Goal: Information Seeking & Learning: Learn about a topic

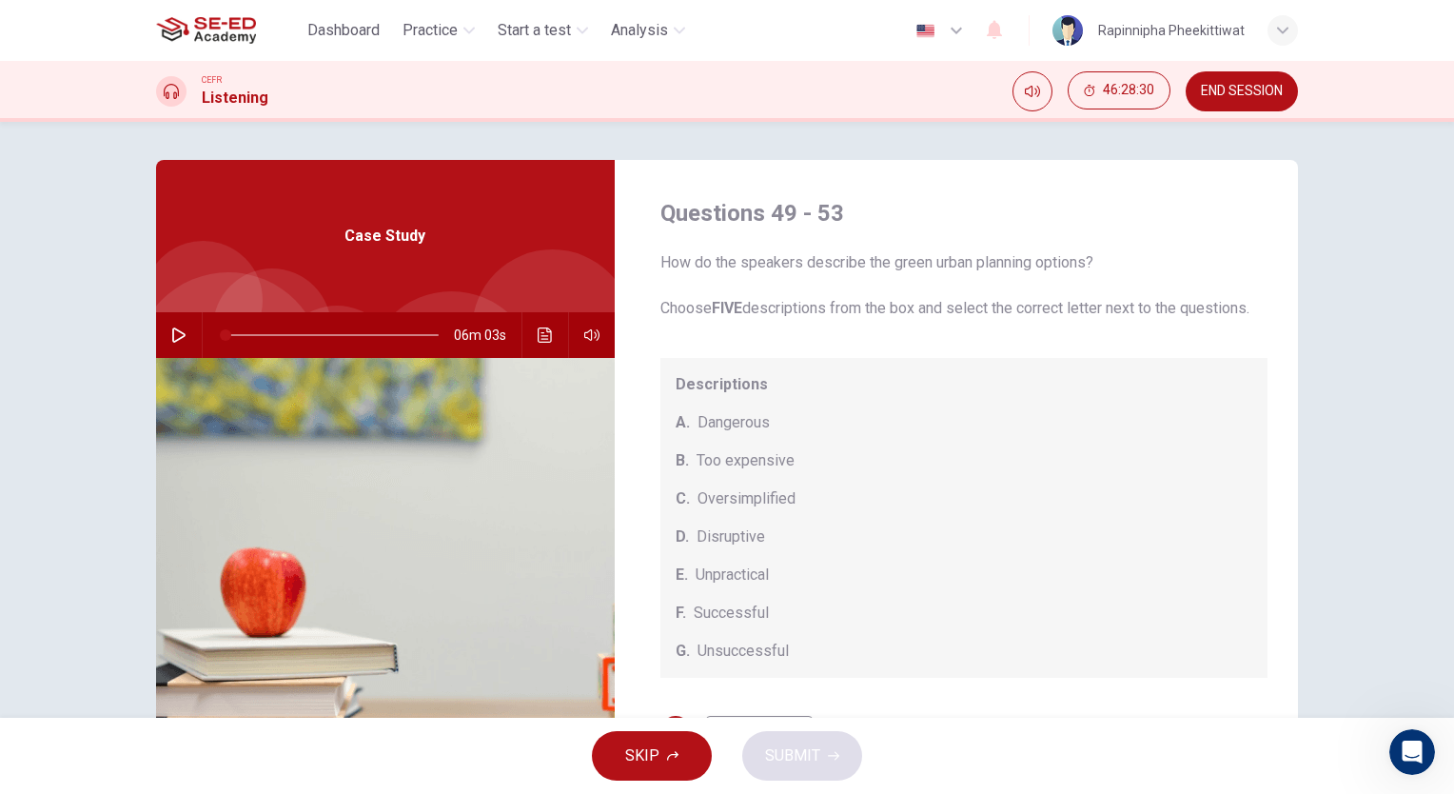
scroll to position [198, 0]
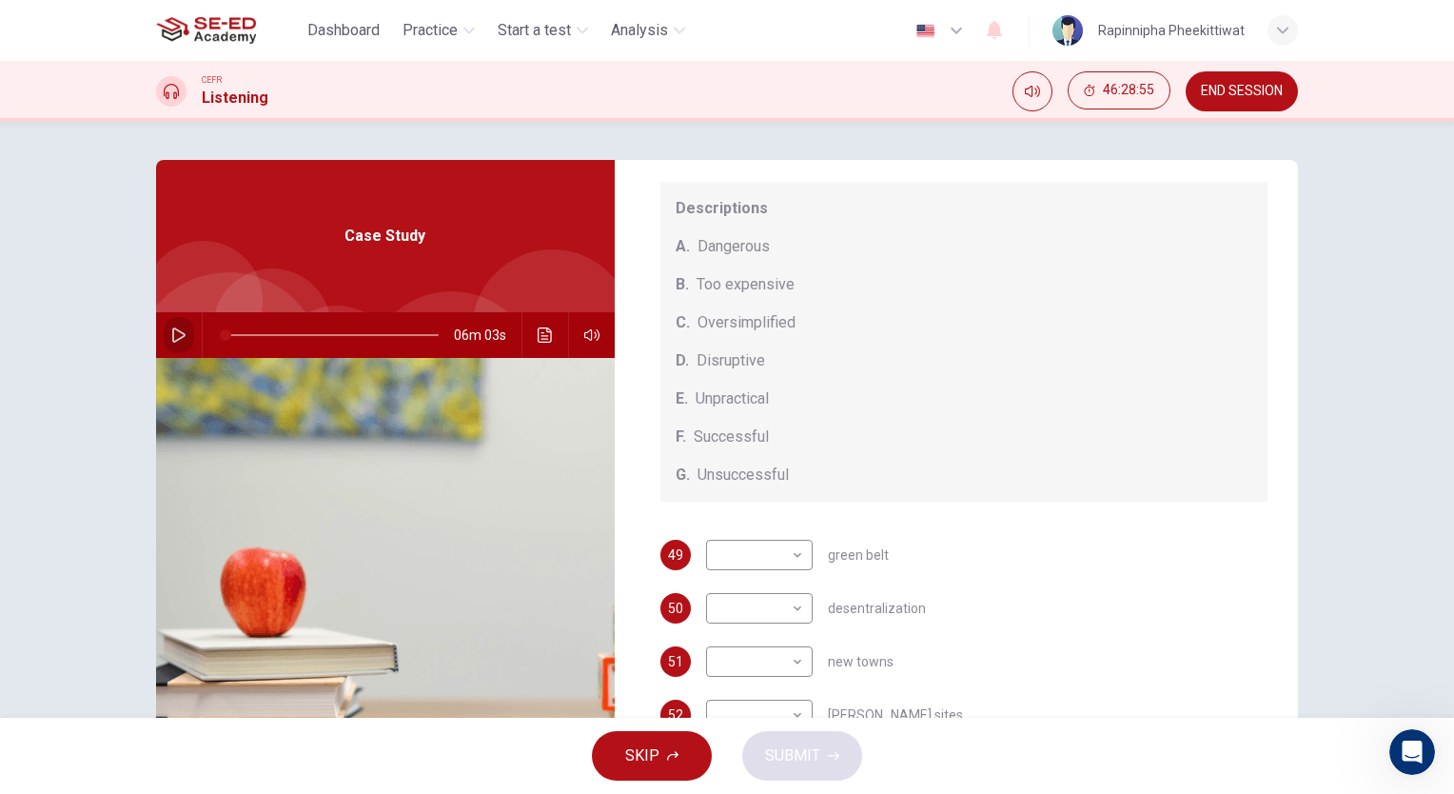
click at [174, 332] on icon "button" at bounding box center [178, 334] width 15 height 15
click at [183, 337] on button "button" at bounding box center [179, 335] width 30 height 46
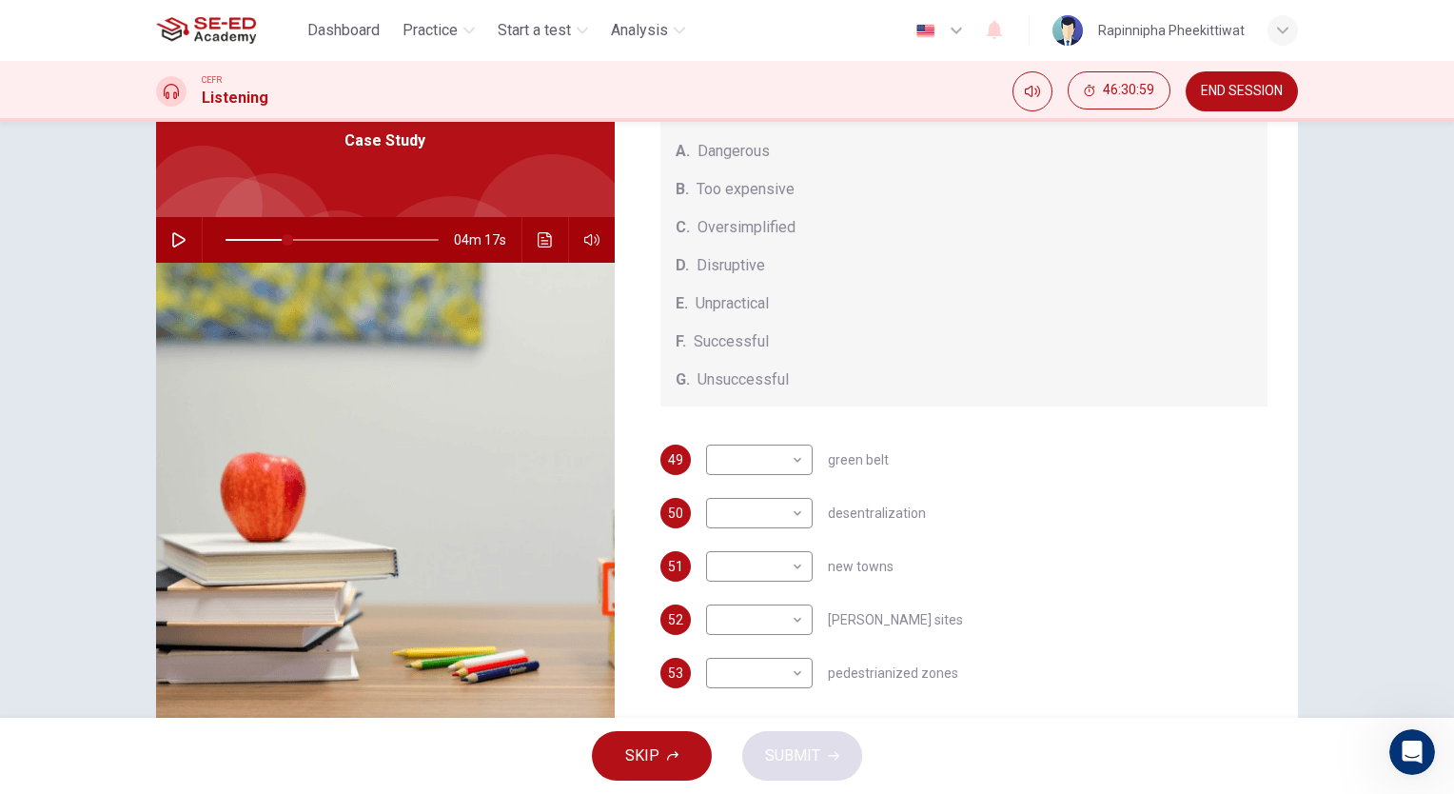
scroll to position [0, 0]
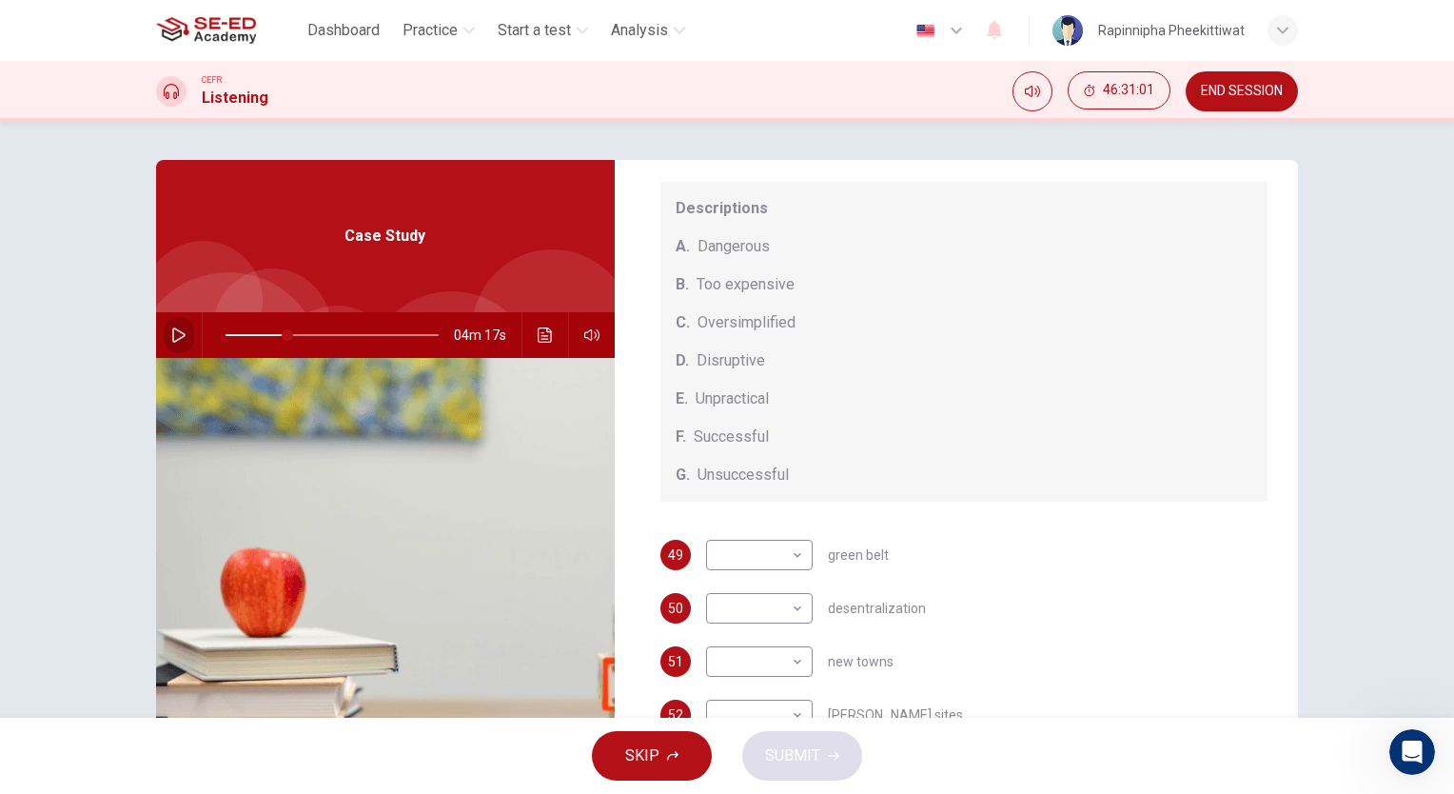
click at [165, 327] on button "button" at bounding box center [179, 335] width 30 height 46
drag, startPoint x: 282, startPoint y: 333, endPoint x: 169, endPoint y: 328, distance: 112.4
click at [169, 328] on div "06m 03s" at bounding box center [385, 335] width 459 height 46
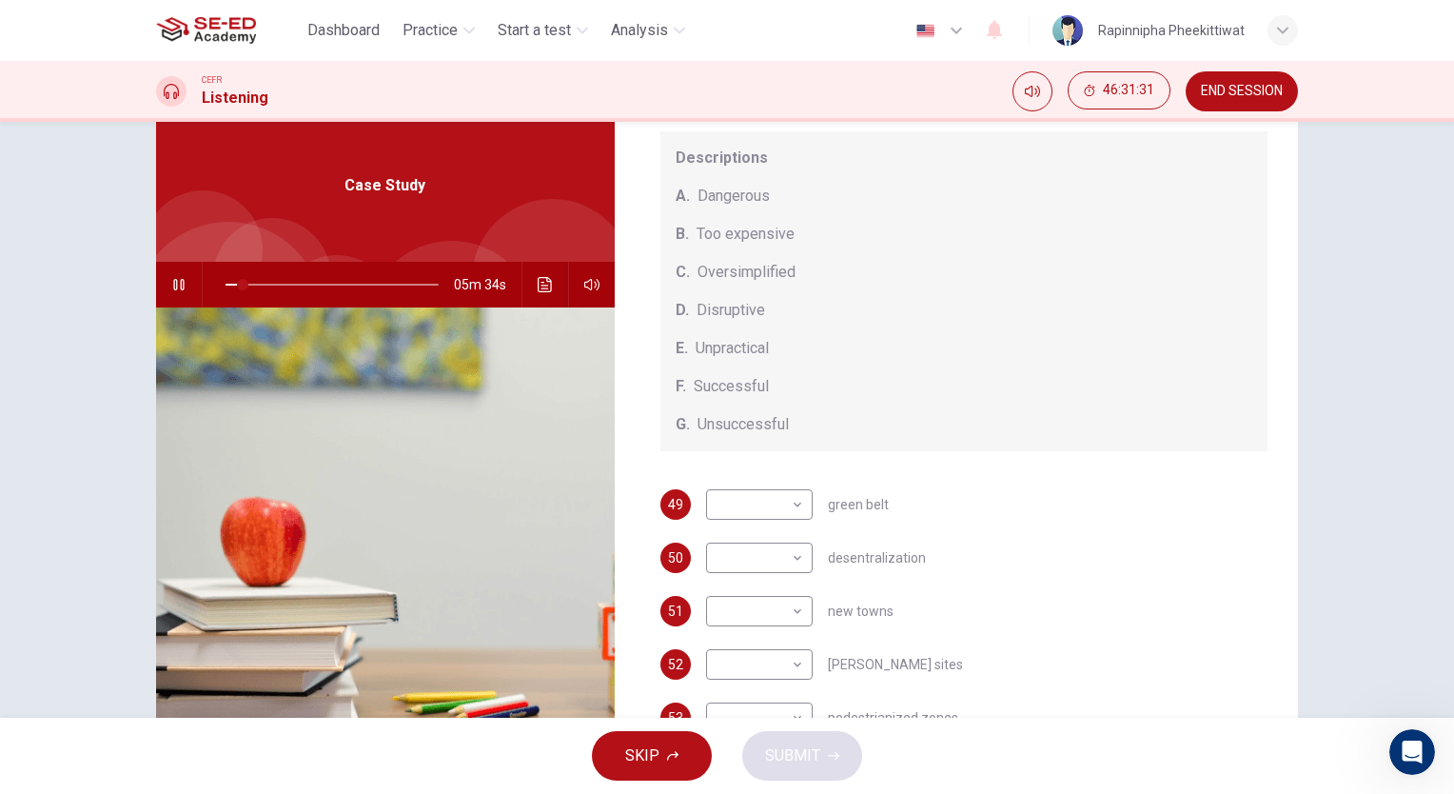
scroll to position [95, 0]
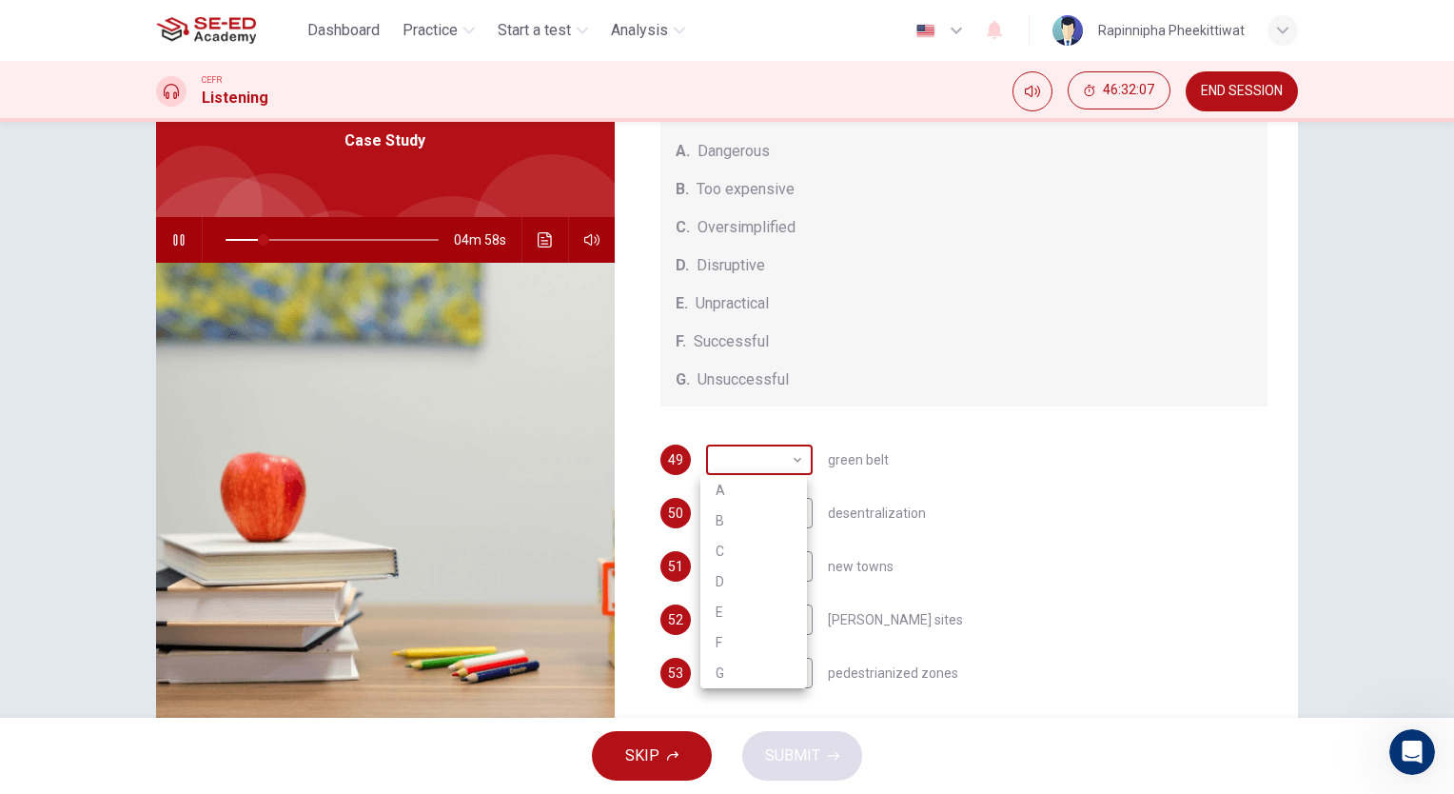
click at [773, 458] on body "This site uses cookies, as explained in our Privacy Policy . If you agree to th…" at bounding box center [727, 397] width 1454 height 794
type input "18"
click at [754, 614] on li "E" at bounding box center [753, 612] width 107 height 30
type input "E"
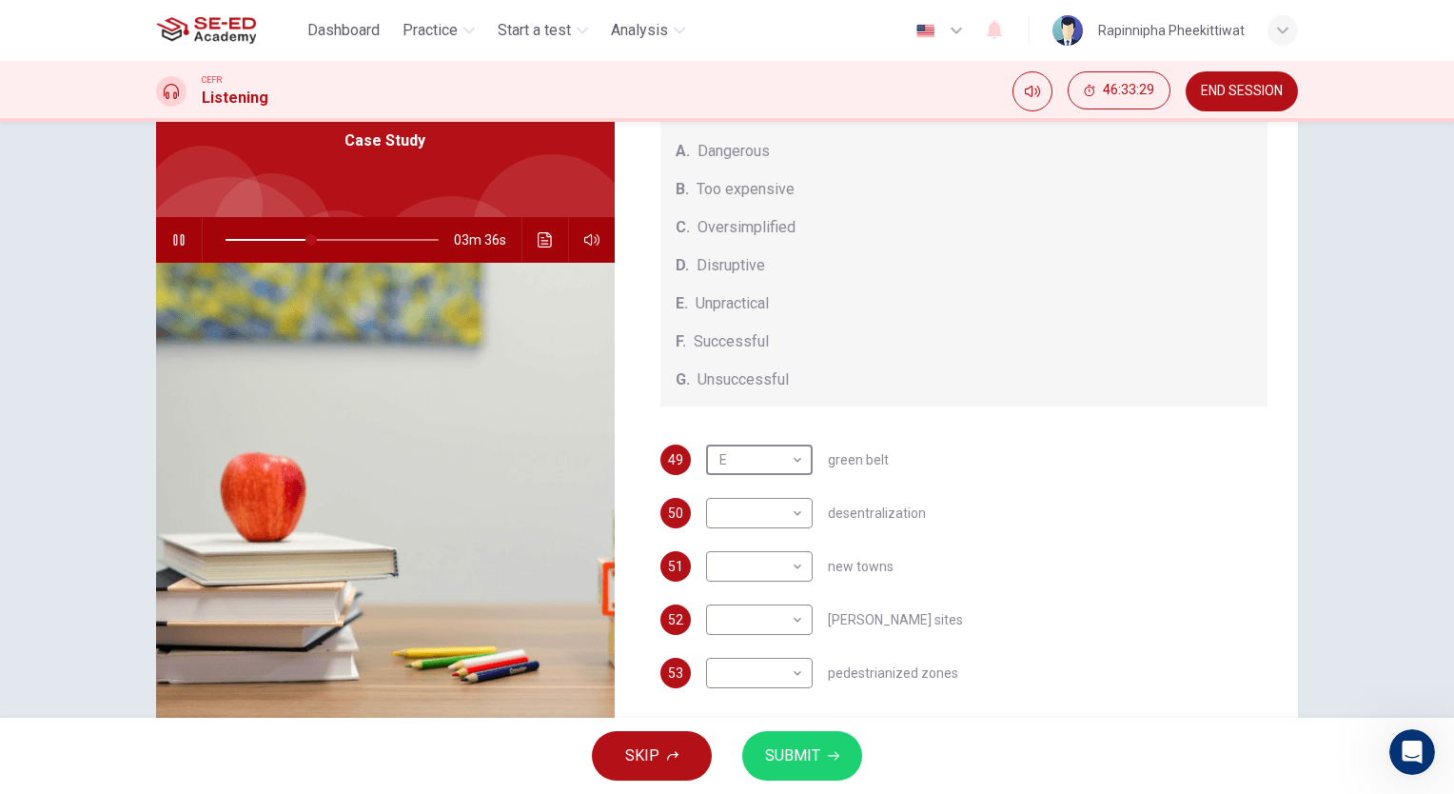
click at [370, 446] on img at bounding box center [385, 494] width 459 height 463
click at [171, 232] on icon "button" at bounding box center [178, 239] width 15 height 15
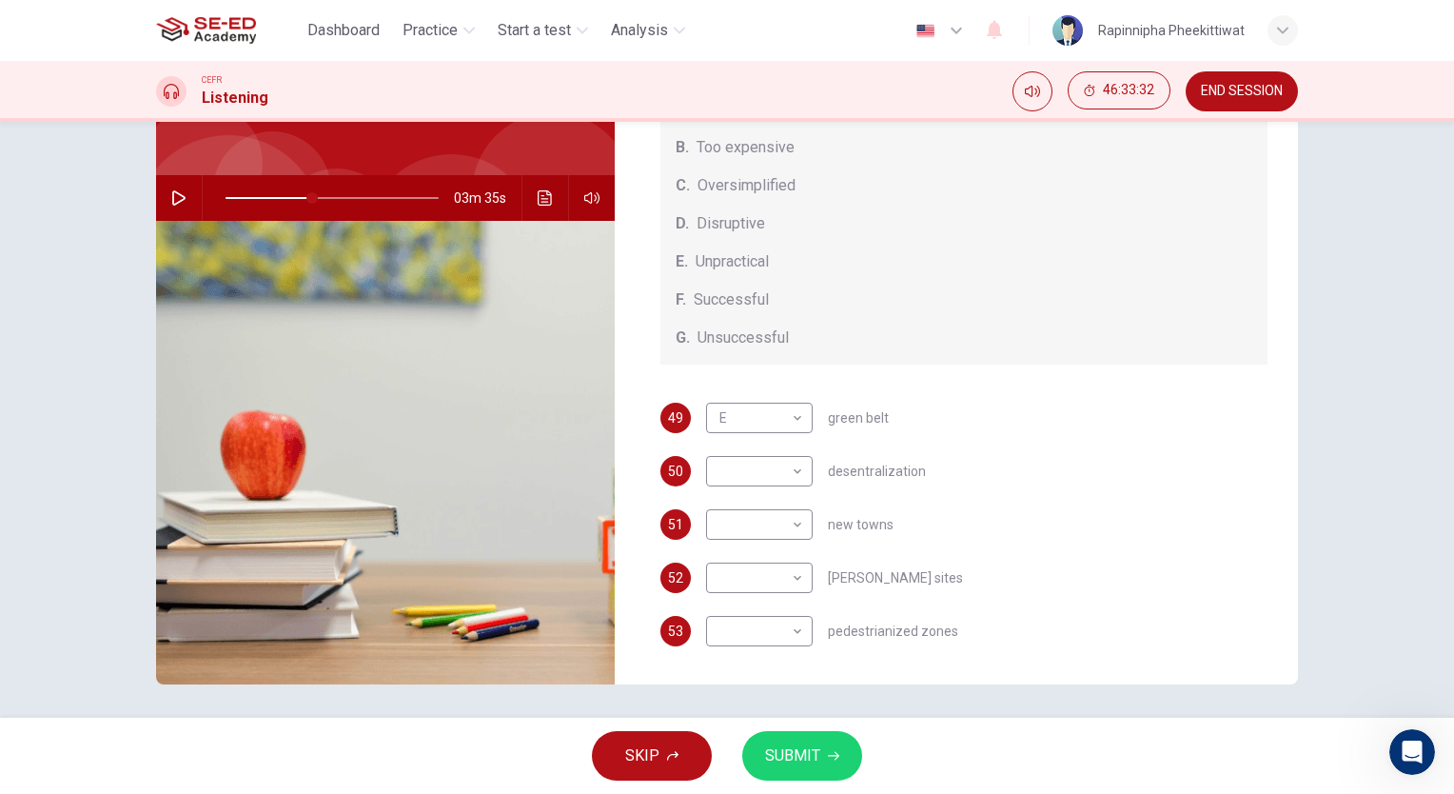
scroll to position [141, 0]
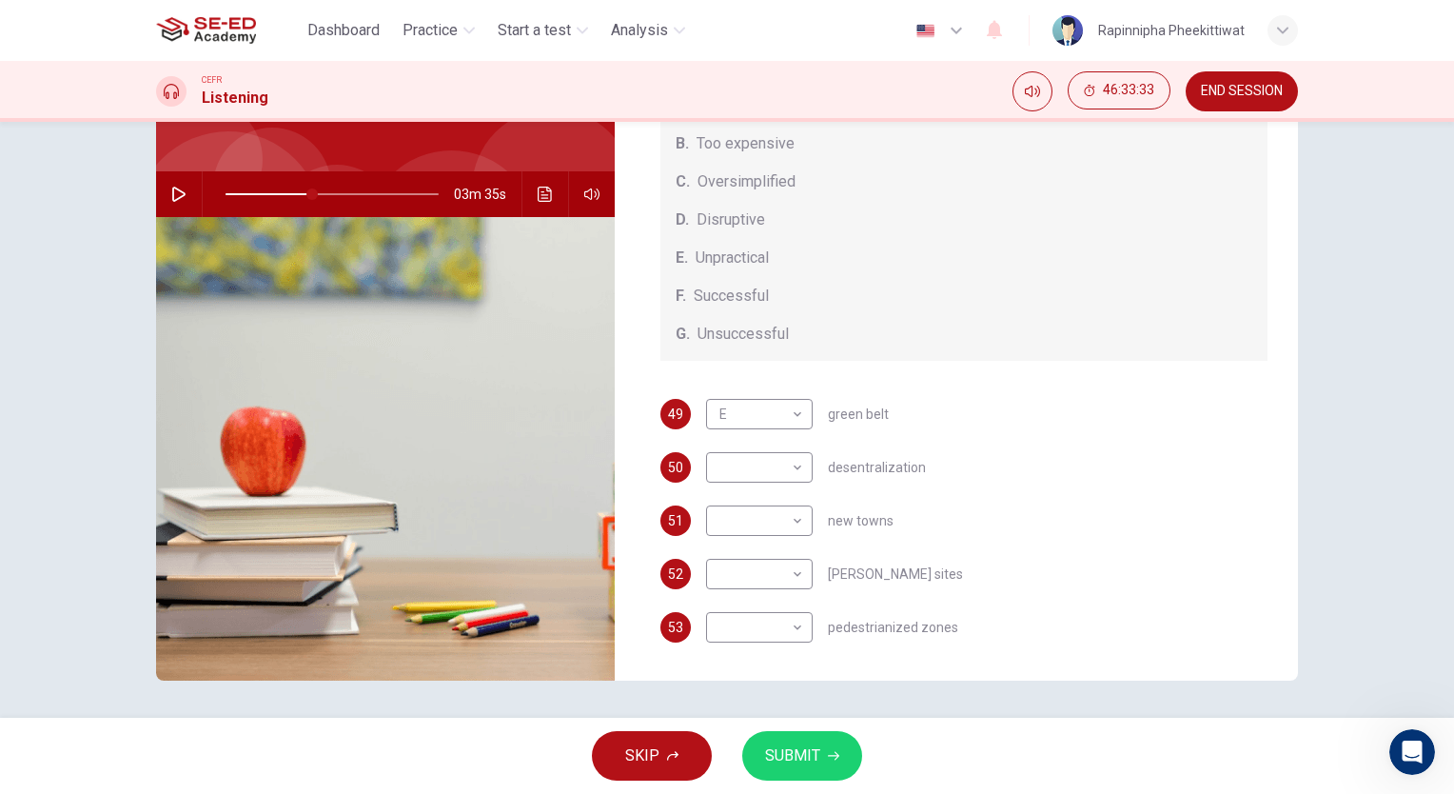
click at [822, 762] on button "SUBMIT" at bounding box center [802, 755] width 120 height 49
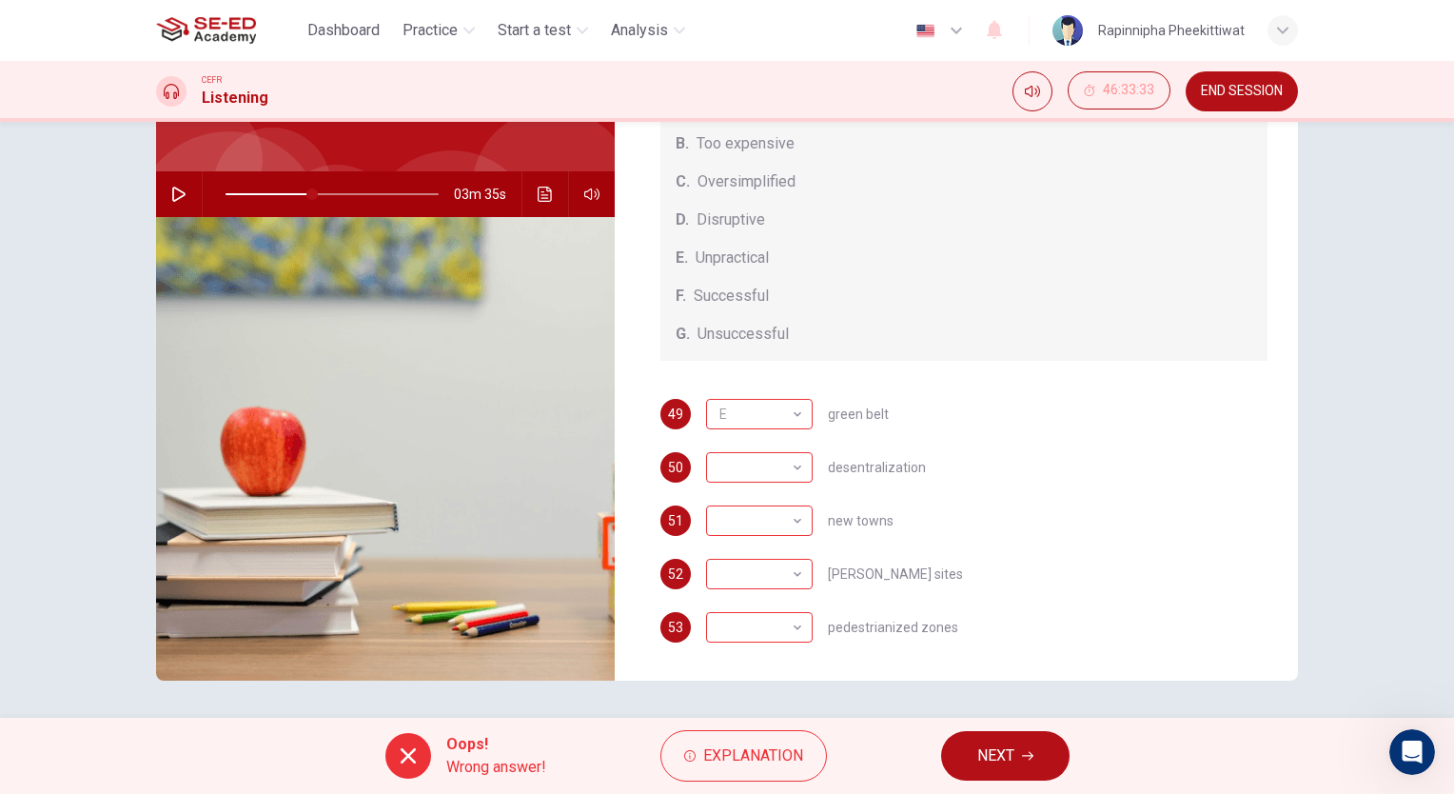
click at [1009, 739] on button "NEXT" at bounding box center [1005, 755] width 128 height 49
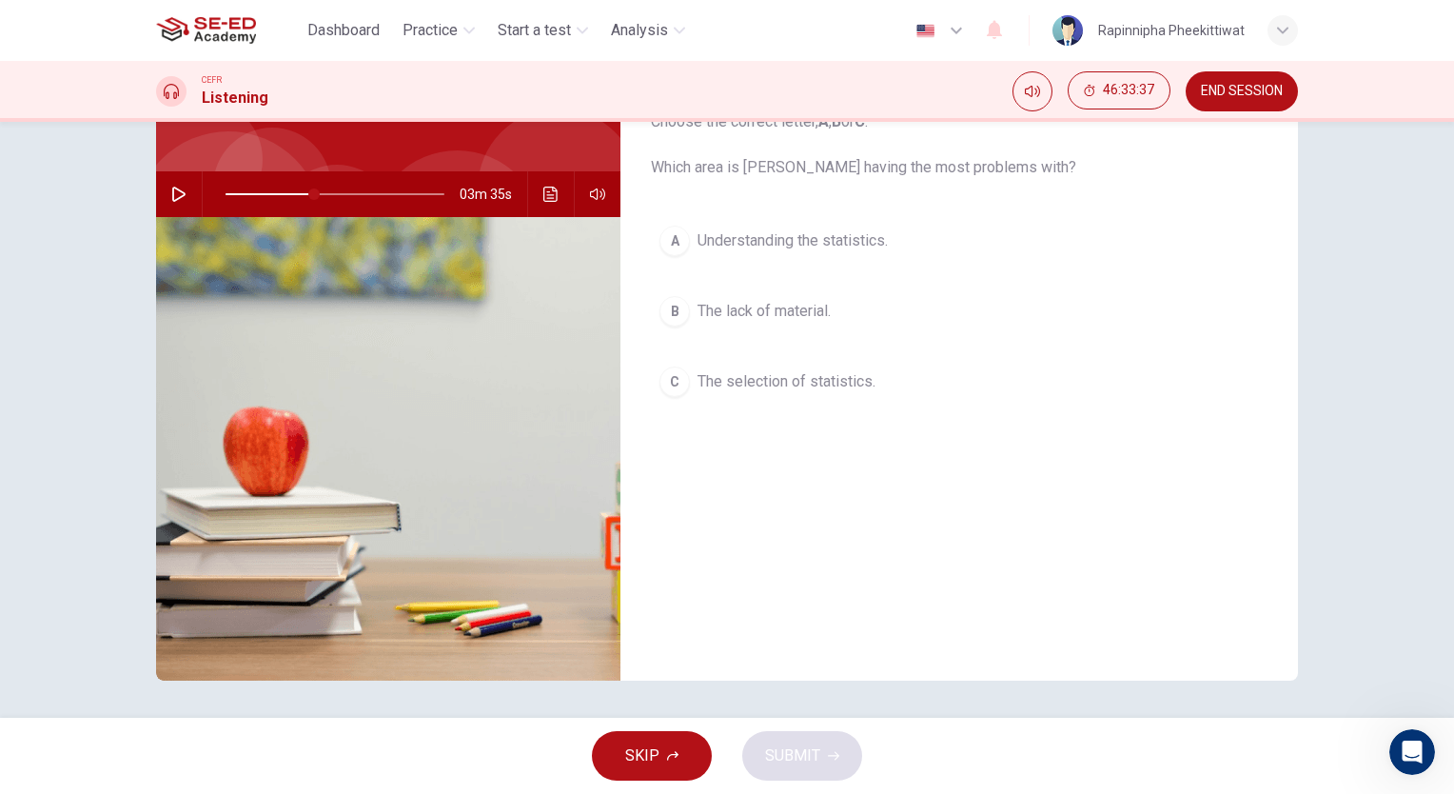
click at [788, 231] on span "Understanding the statistics." at bounding box center [793, 240] width 190 height 23
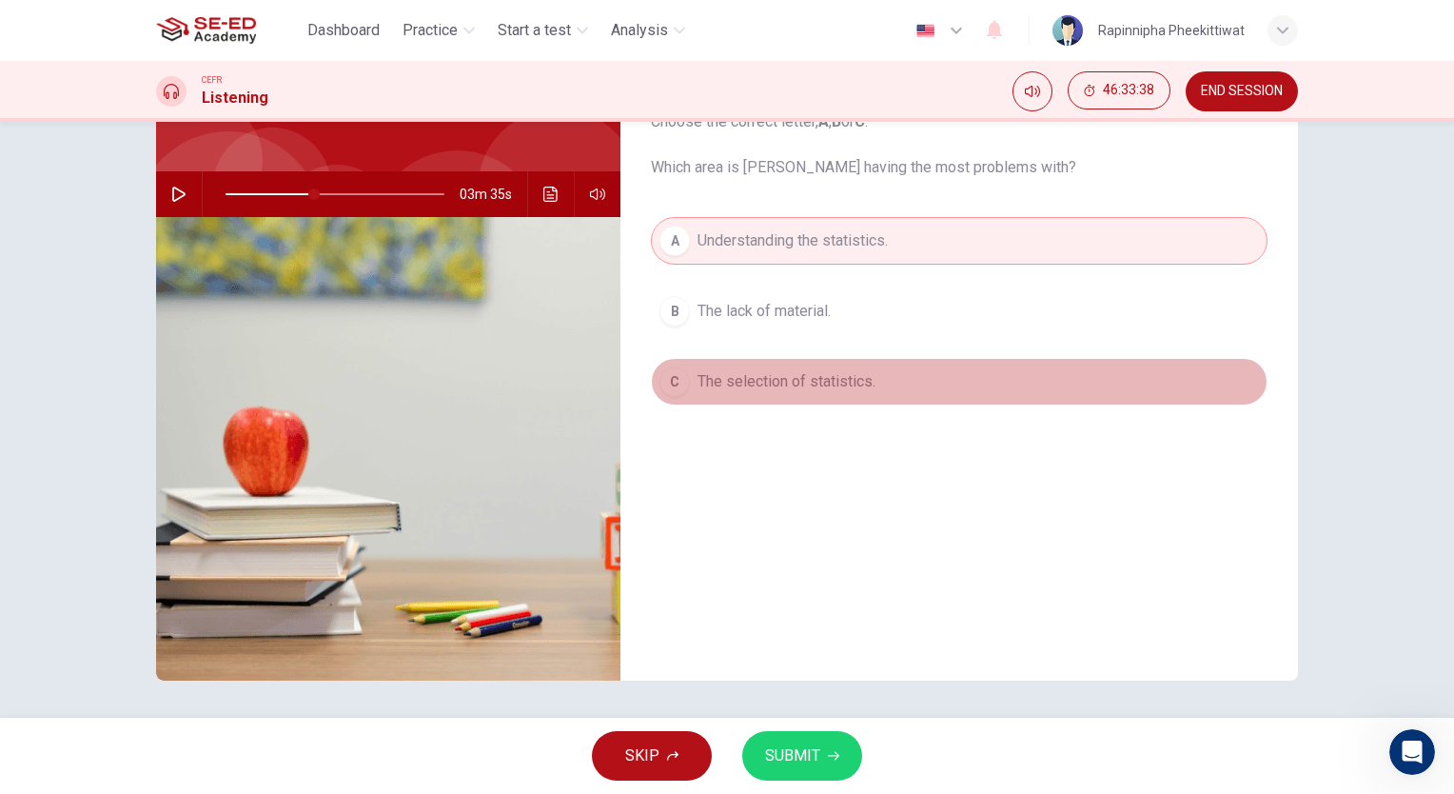
click at [904, 384] on button "C The selection of statistics." at bounding box center [959, 382] width 617 height 48
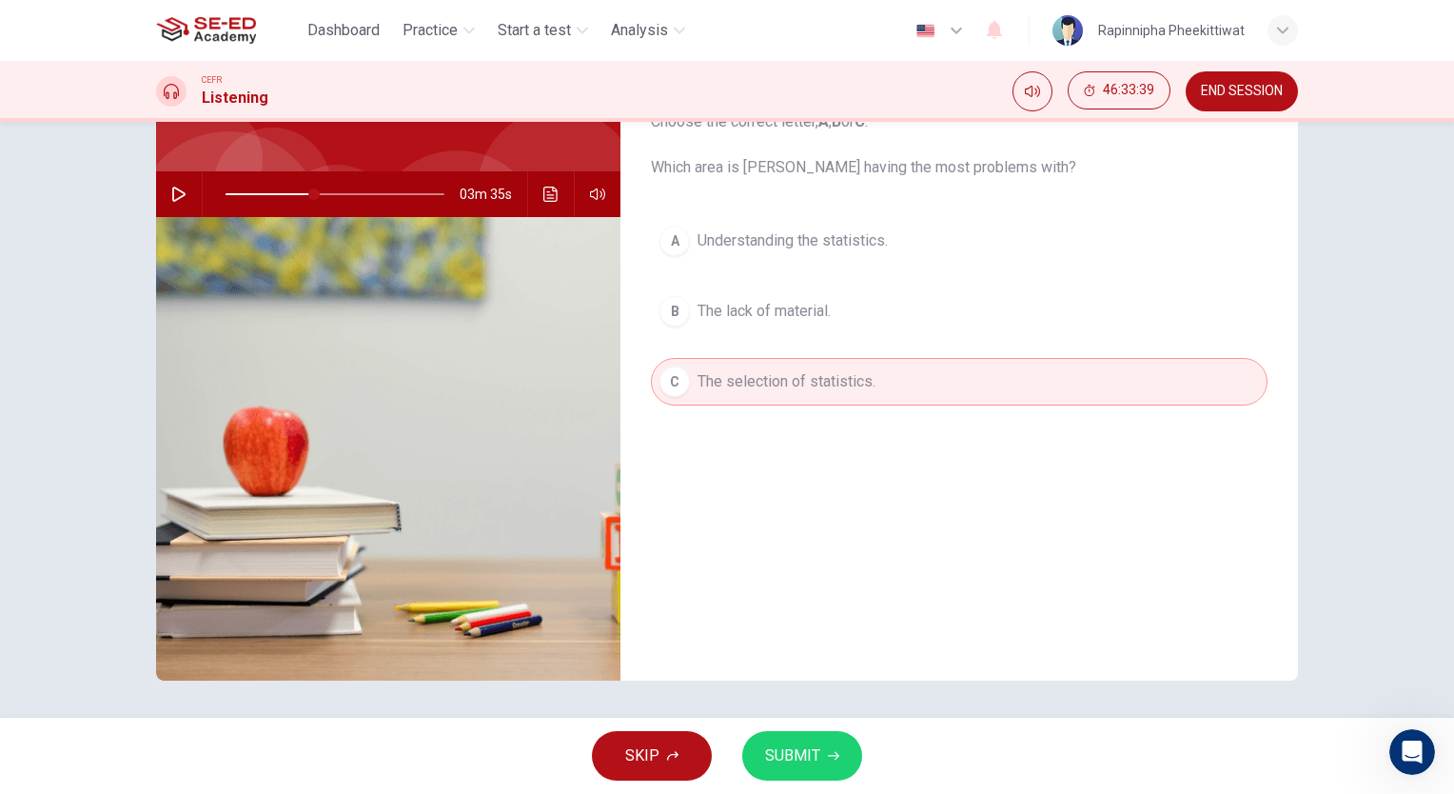
click at [815, 303] on span "The lack of material." at bounding box center [764, 311] width 133 height 23
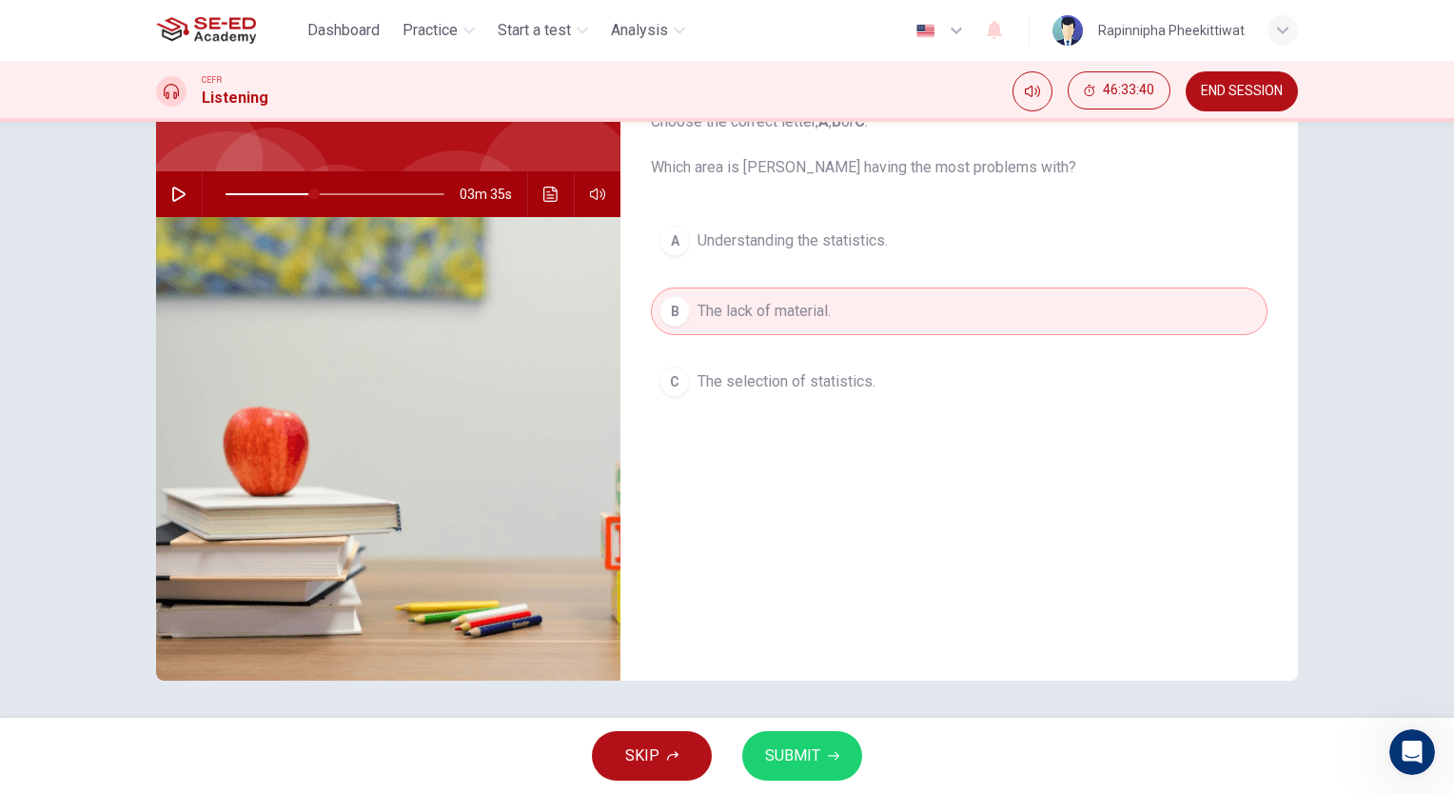
click at [815, 744] on span "SUBMIT" at bounding box center [792, 755] width 55 height 27
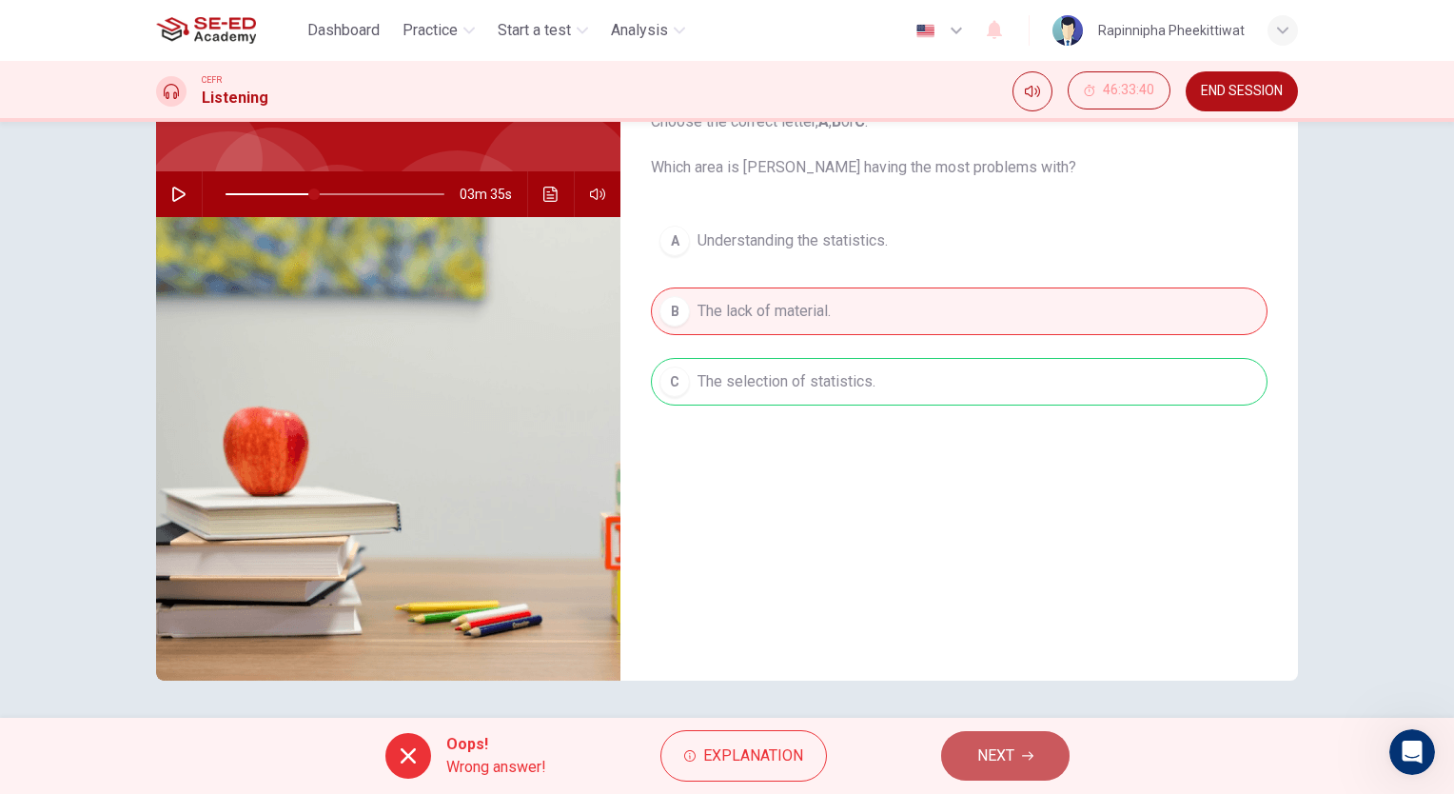
click at [1016, 759] on button "NEXT" at bounding box center [1005, 755] width 128 height 49
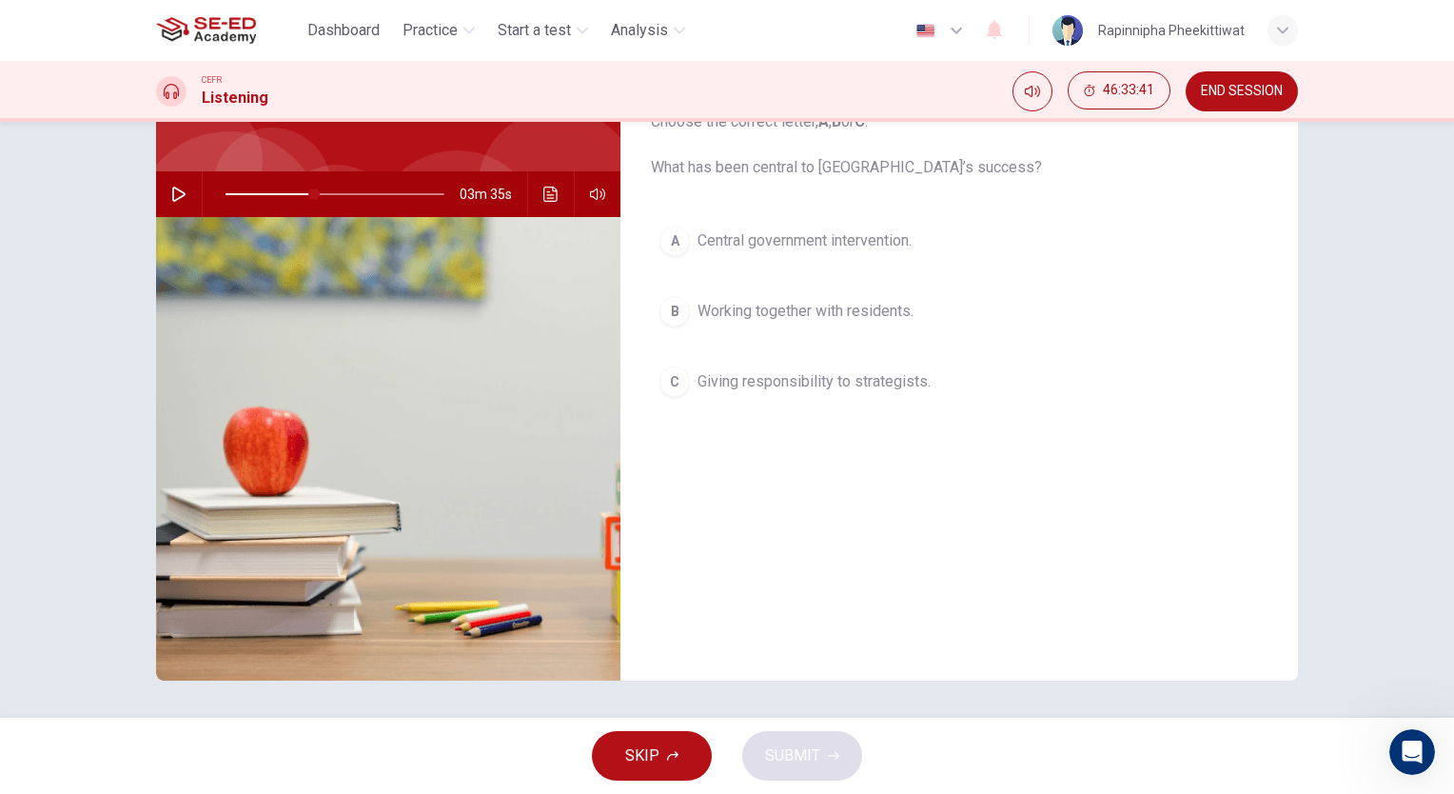
scroll to position [46, 0]
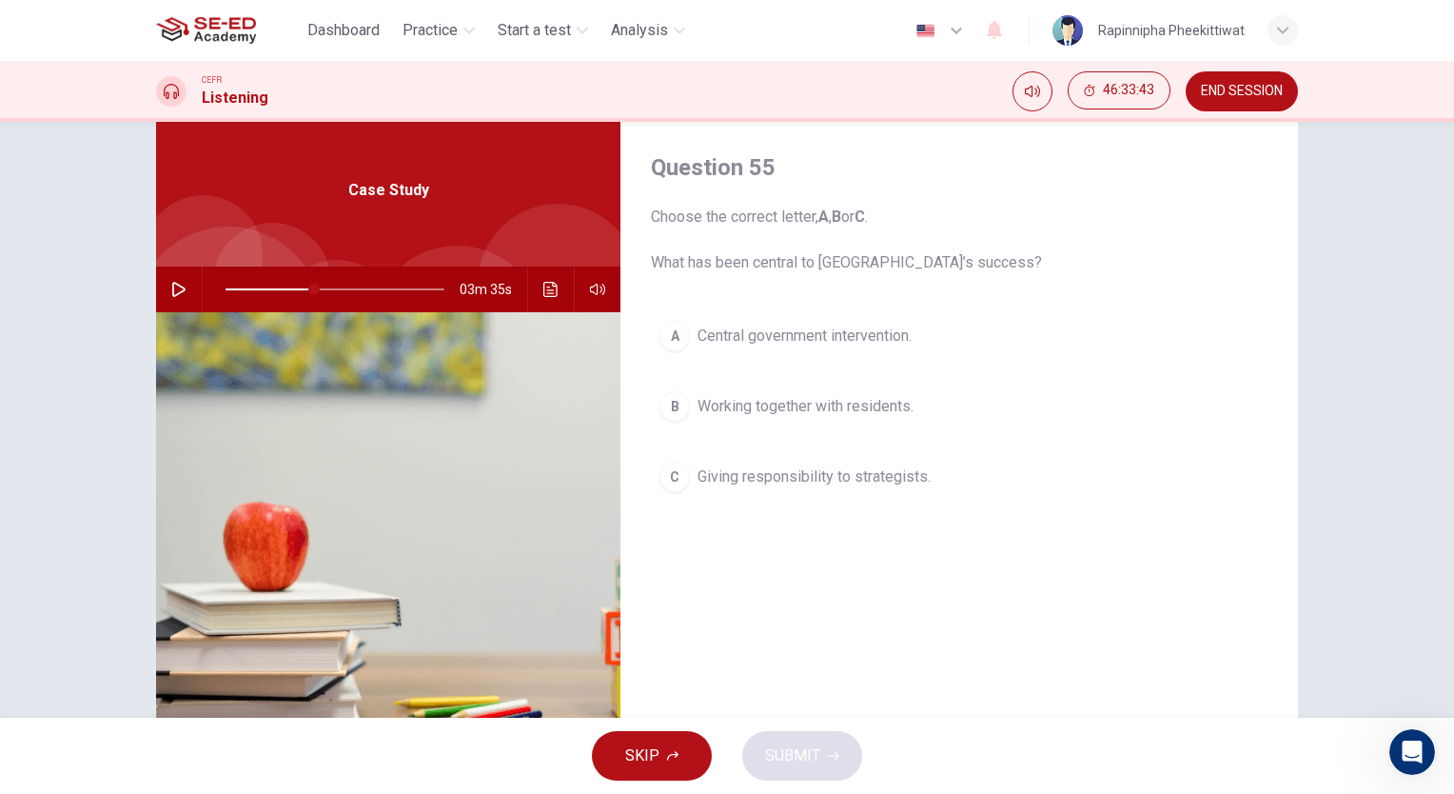
click at [773, 400] on span "Working together with residents." at bounding box center [806, 406] width 216 height 23
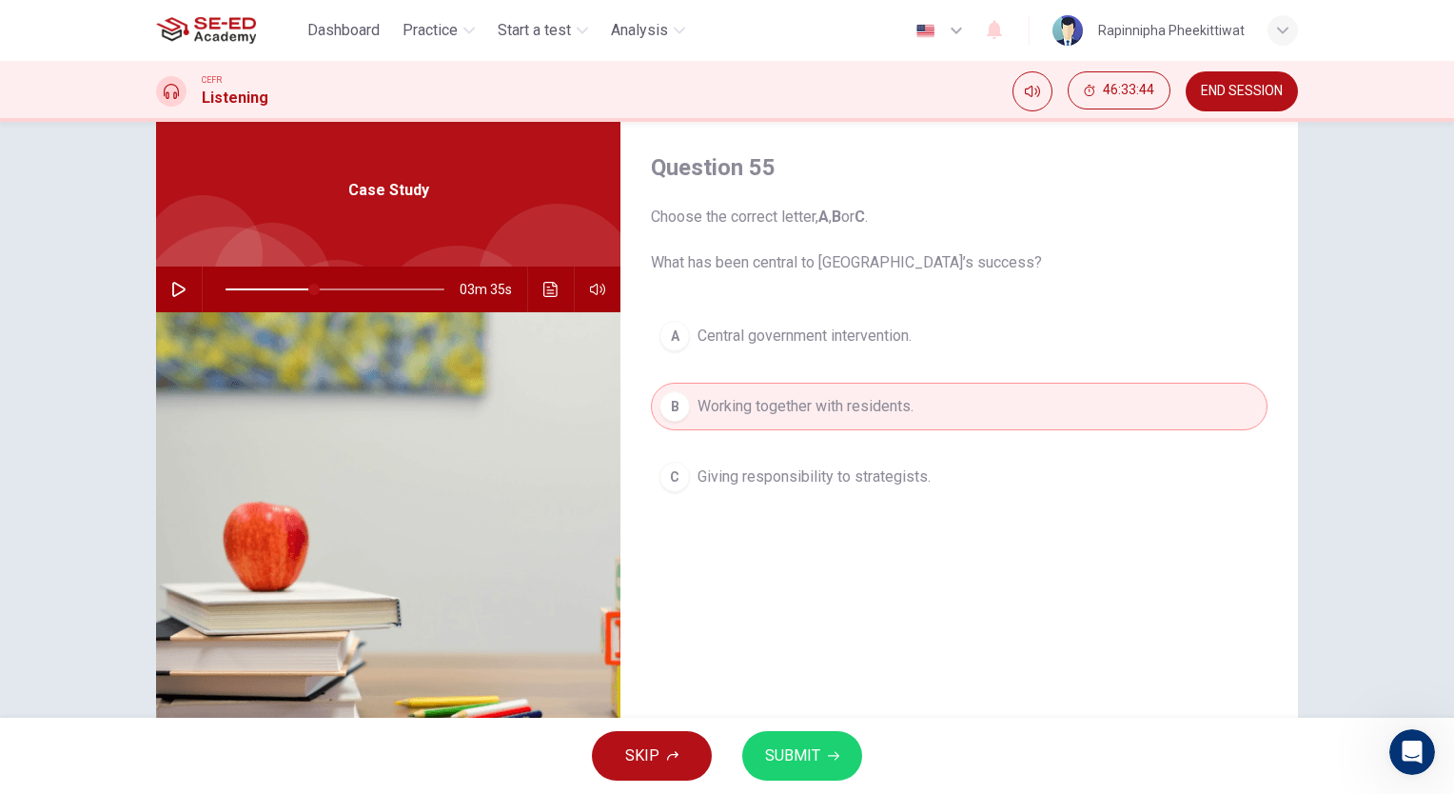
click at [788, 755] on span "SUBMIT" at bounding box center [792, 755] width 55 height 27
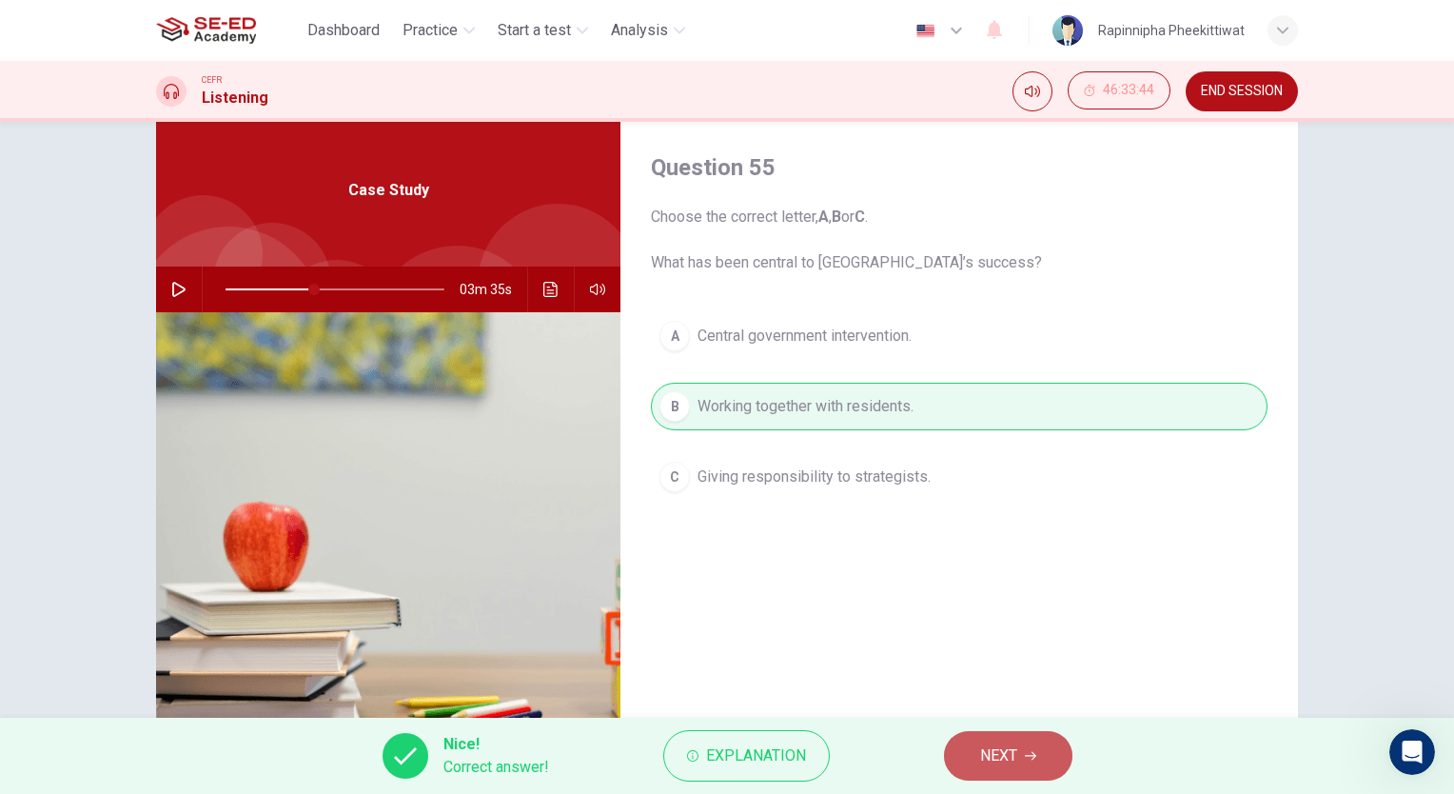
click at [1018, 762] on button "NEXT" at bounding box center [1008, 755] width 128 height 49
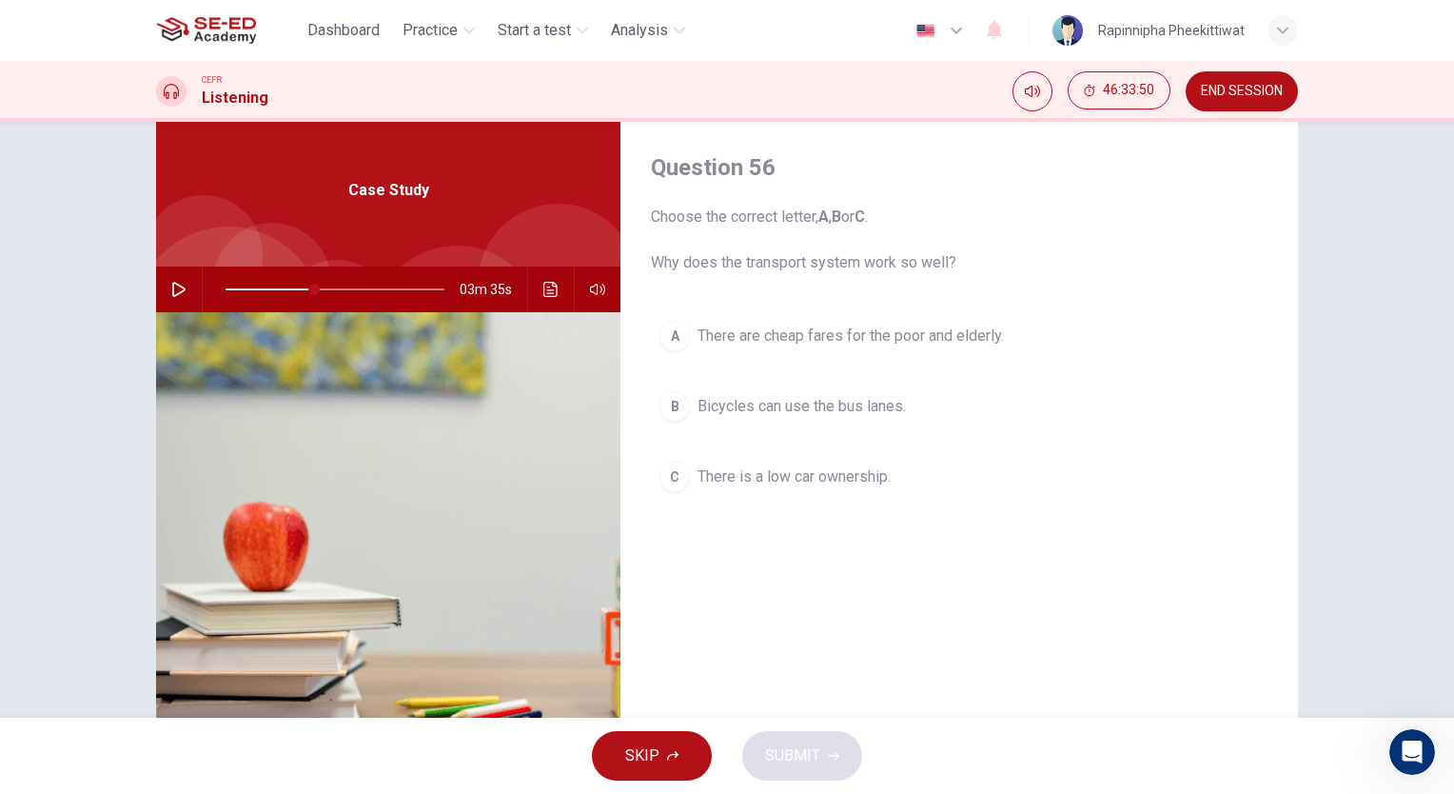
click at [838, 408] on span "Bicycles can use the bus lanes." at bounding box center [802, 406] width 208 height 23
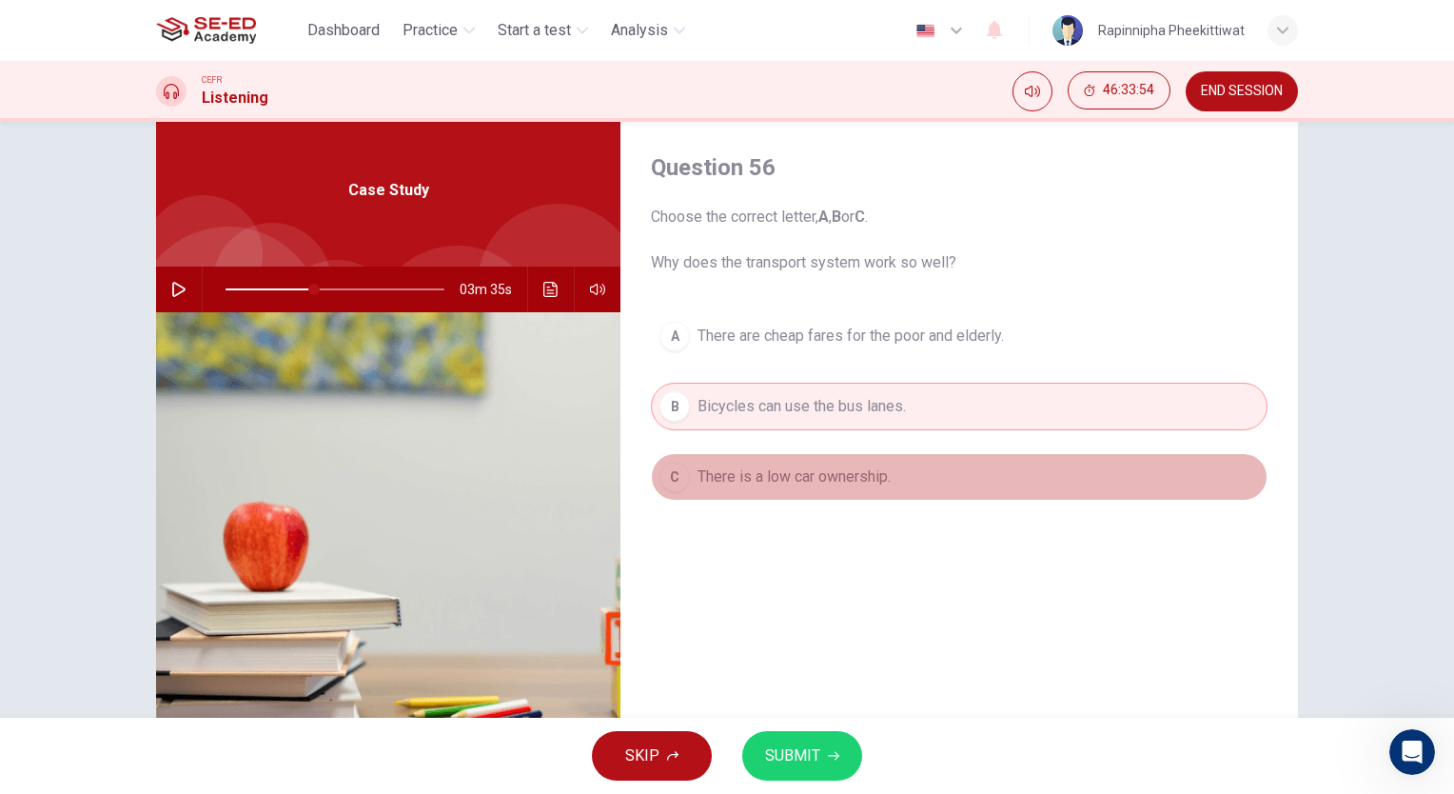
click at [798, 480] on span "There is a low car ownership." at bounding box center [794, 476] width 193 height 23
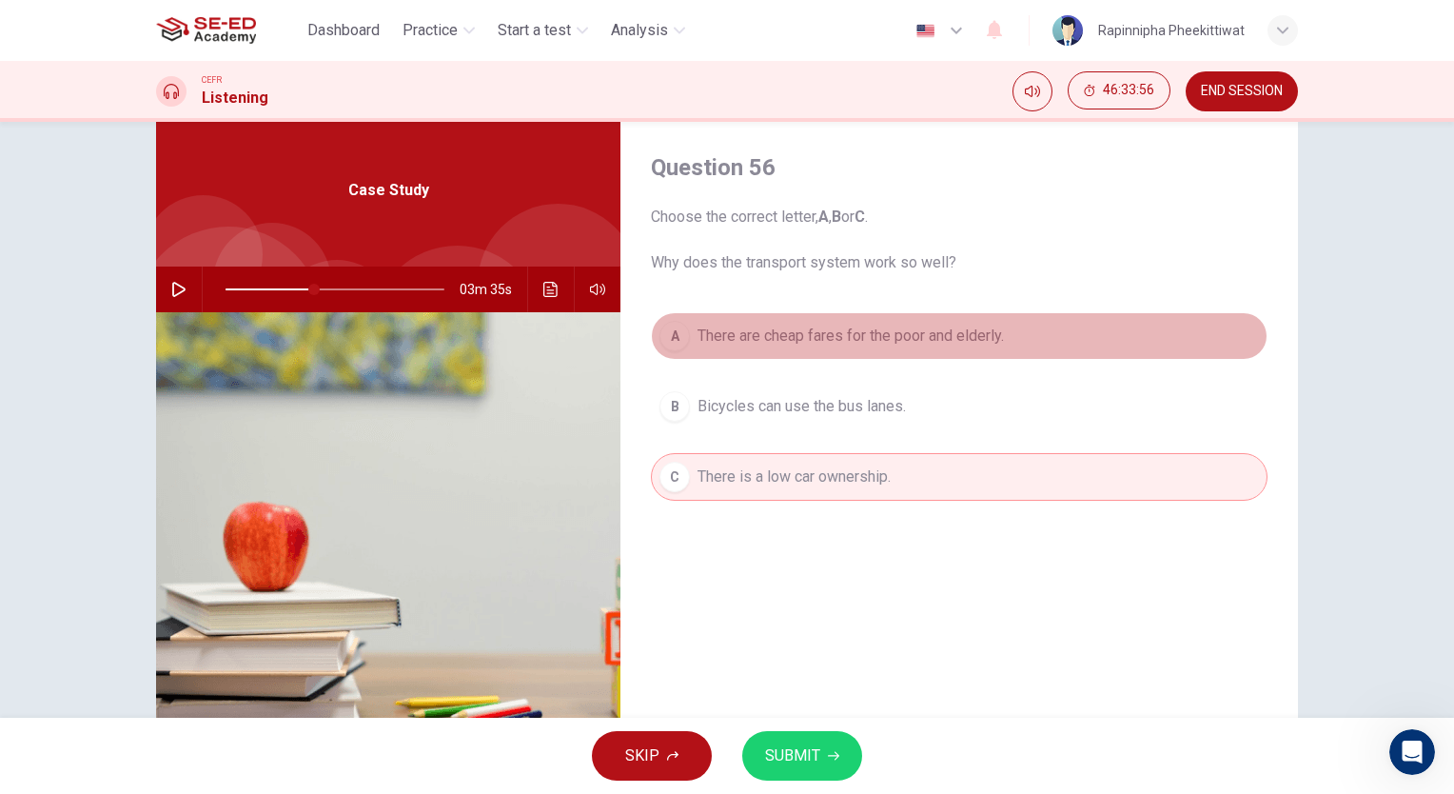
click at [857, 336] on span "There are cheap fares for the poor and elderly." at bounding box center [851, 336] width 306 height 23
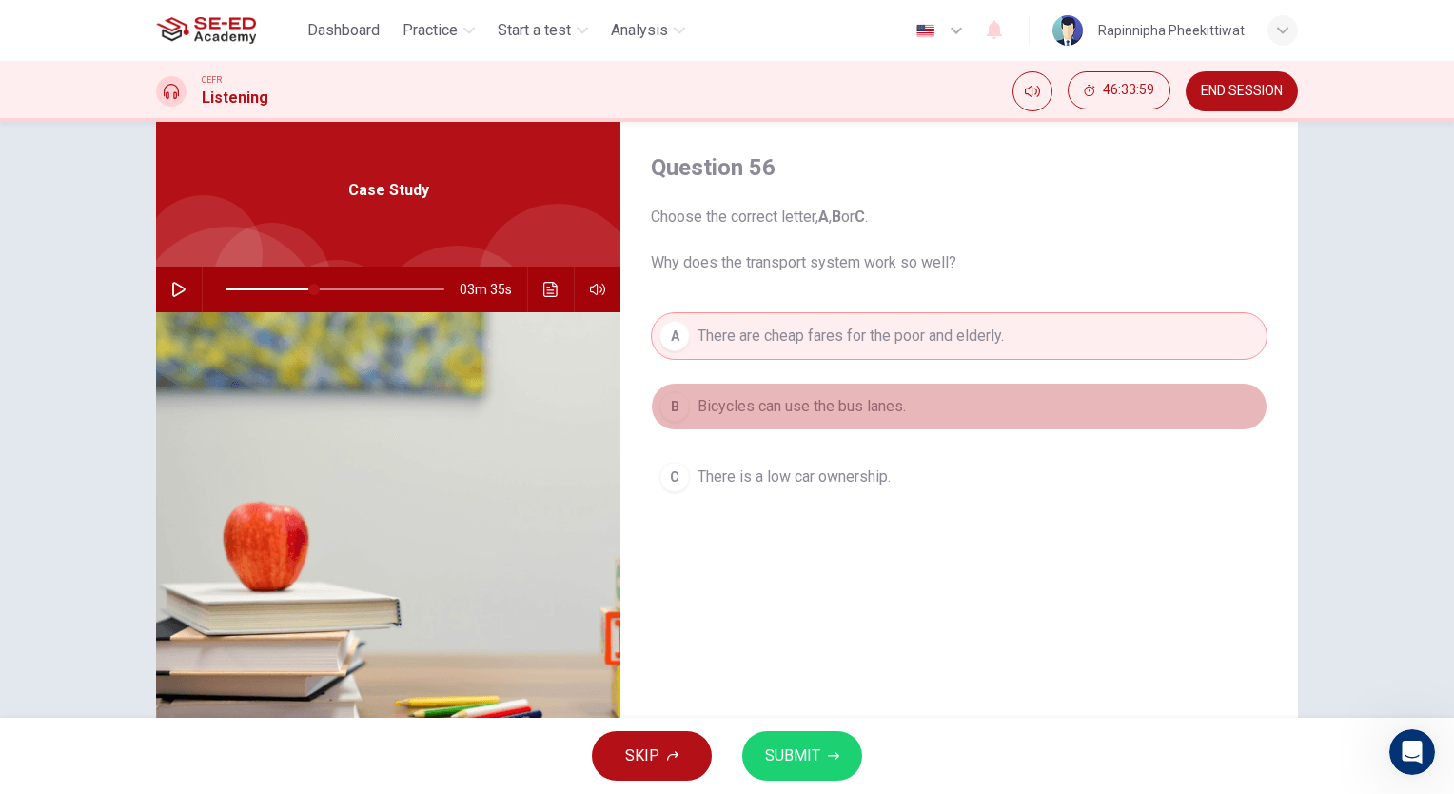
click at [848, 384] on button "B Bicycles can use the bus lanes." at bounding box center [959, 407] width 617 height 48
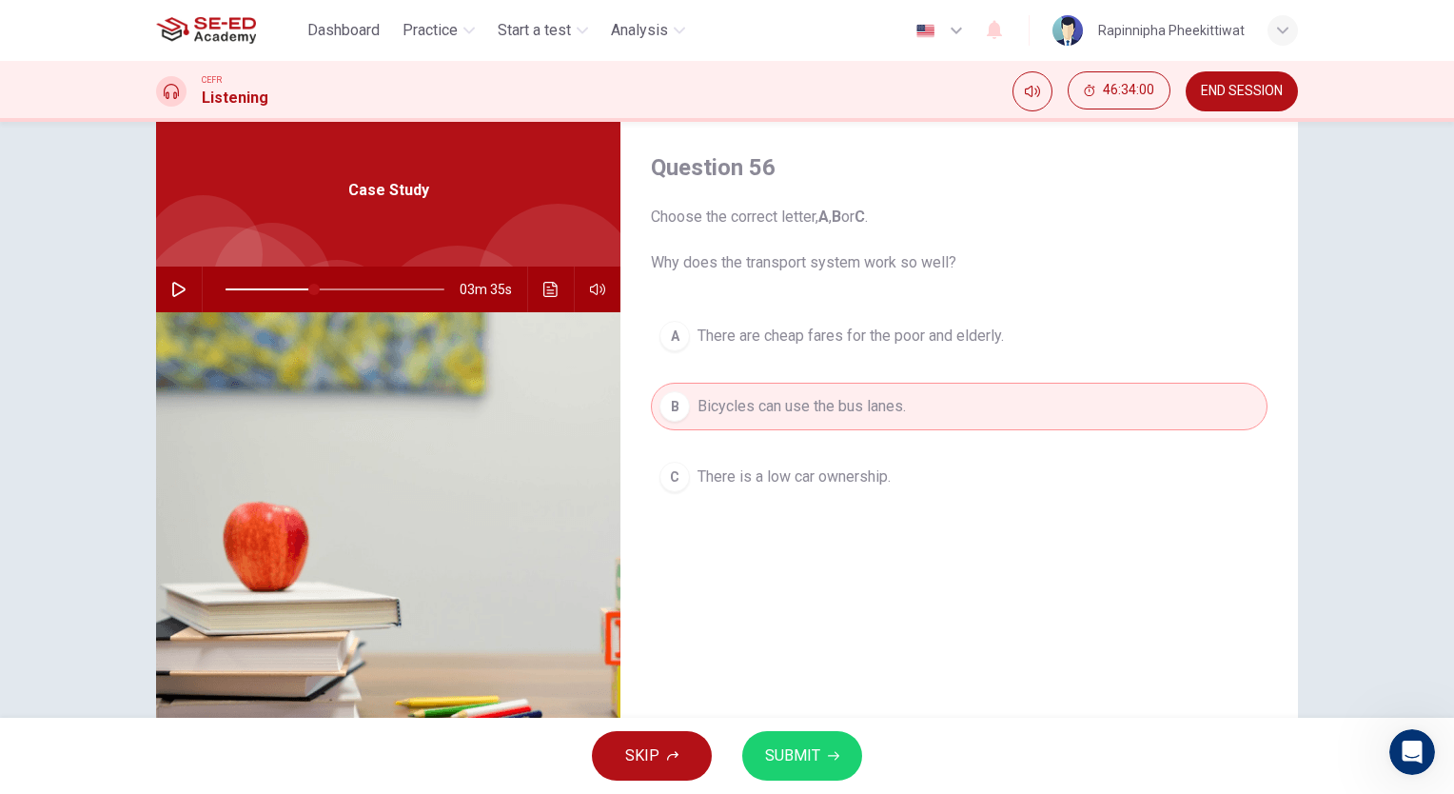
click at [821, 757] on button "SUBMIT" at bounding box center [802, 755] width 120 height 49
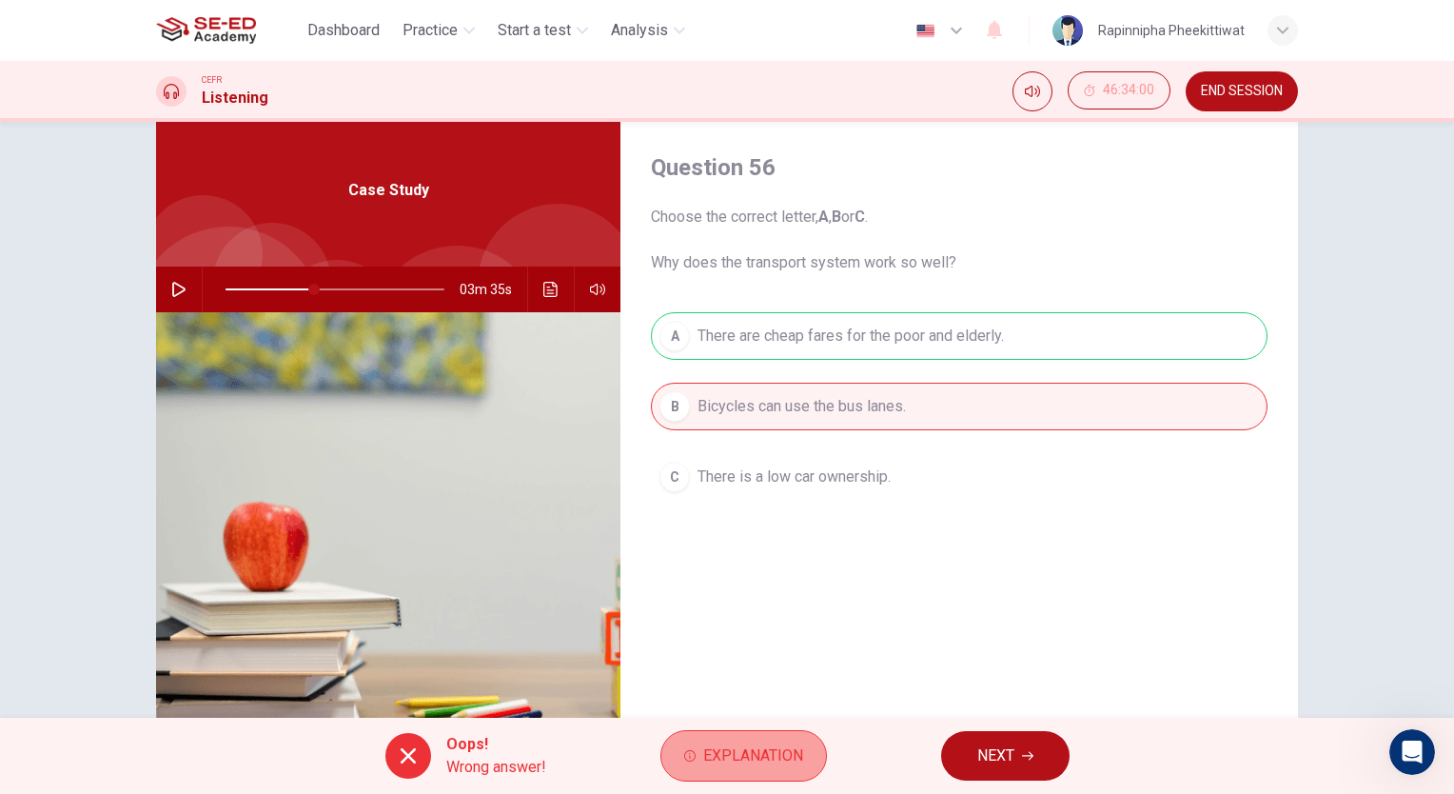
click at [780, 737] on button "Explanation" at bounding box center [743, 755] width 167 height 51
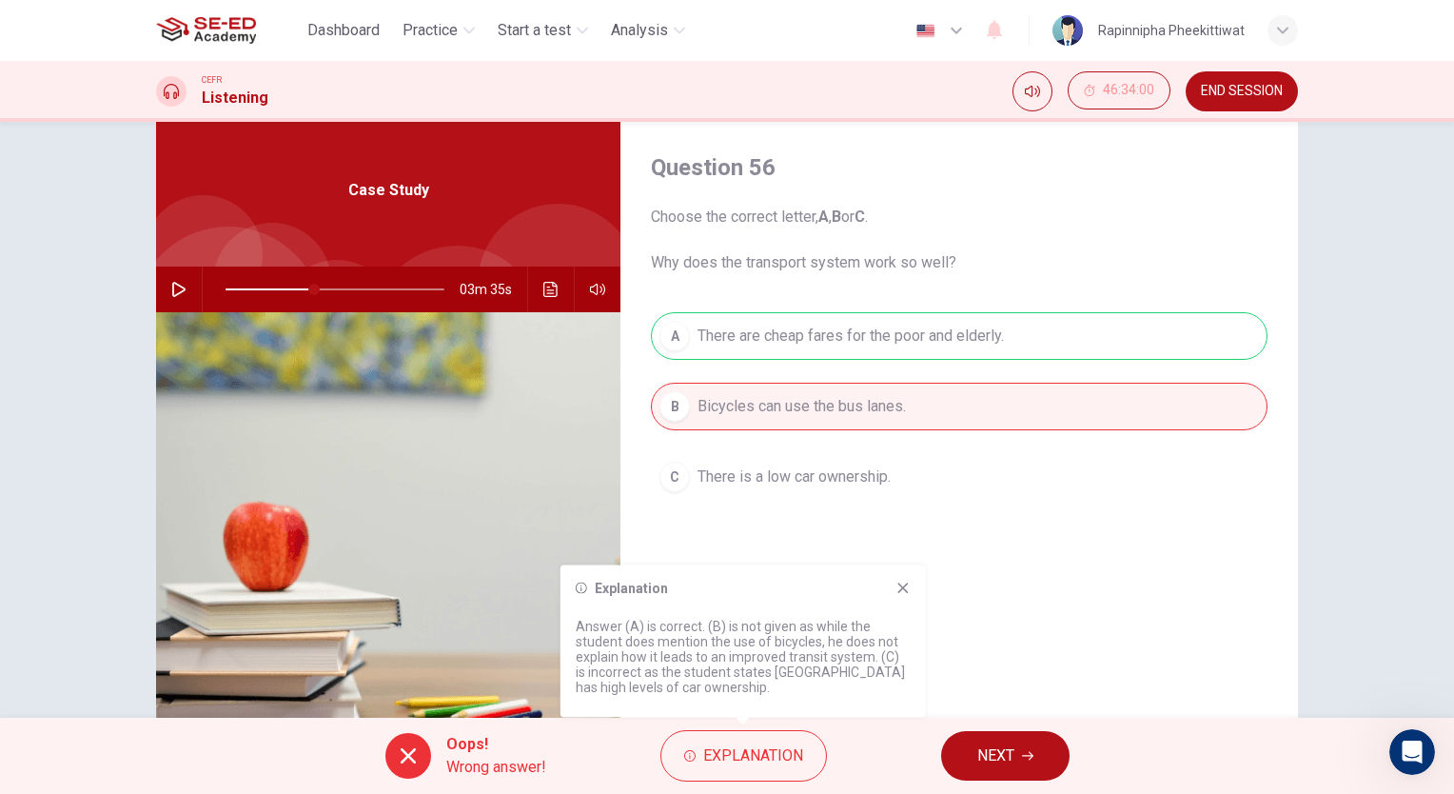
click at [1042, 793] on div "Oops! Wrong answer! Explanation NEXT" at bounding box center [727, 756] width 1454 height 76
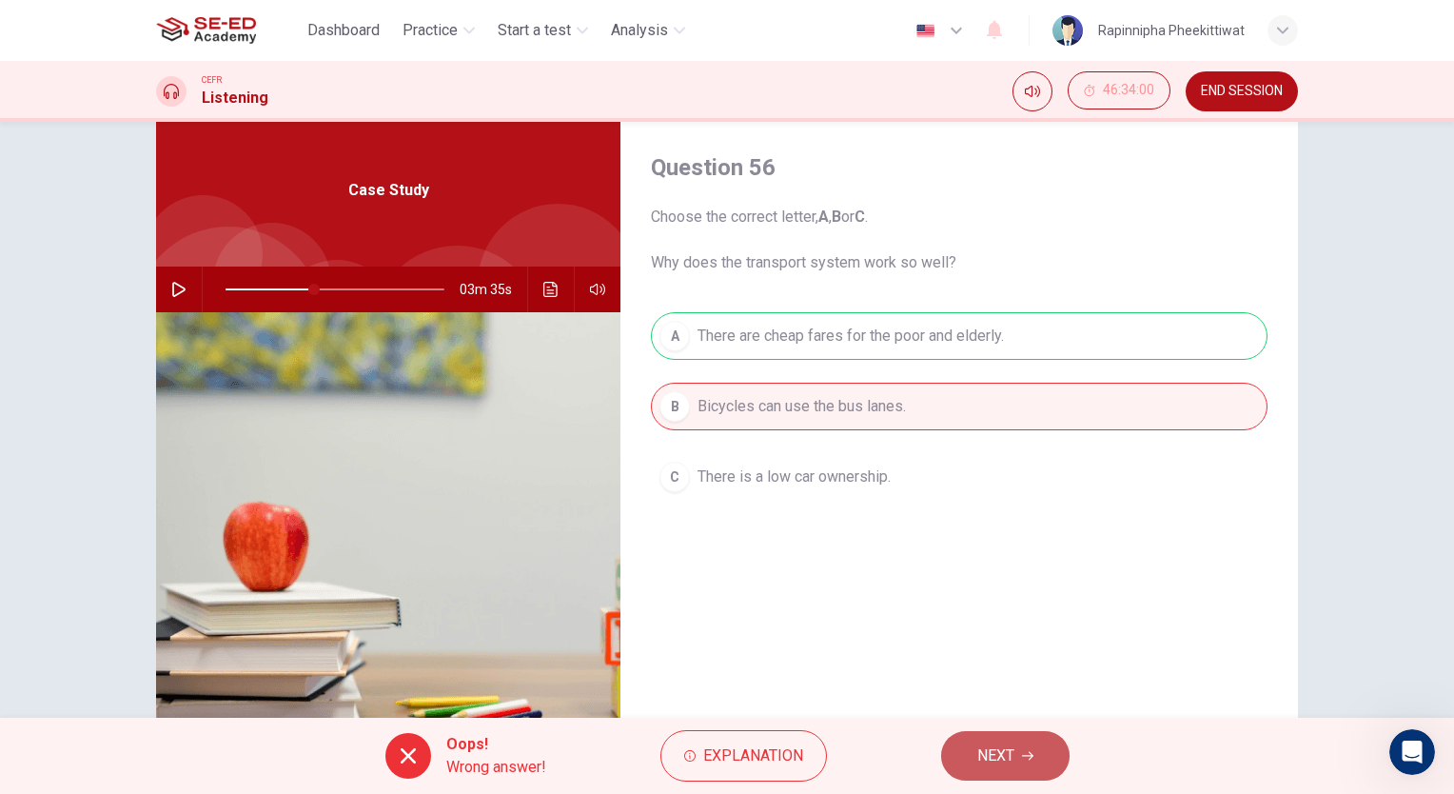
click at [1008, 743] on span "NEXT" at bounding box center [995, 755] width 37 height 27
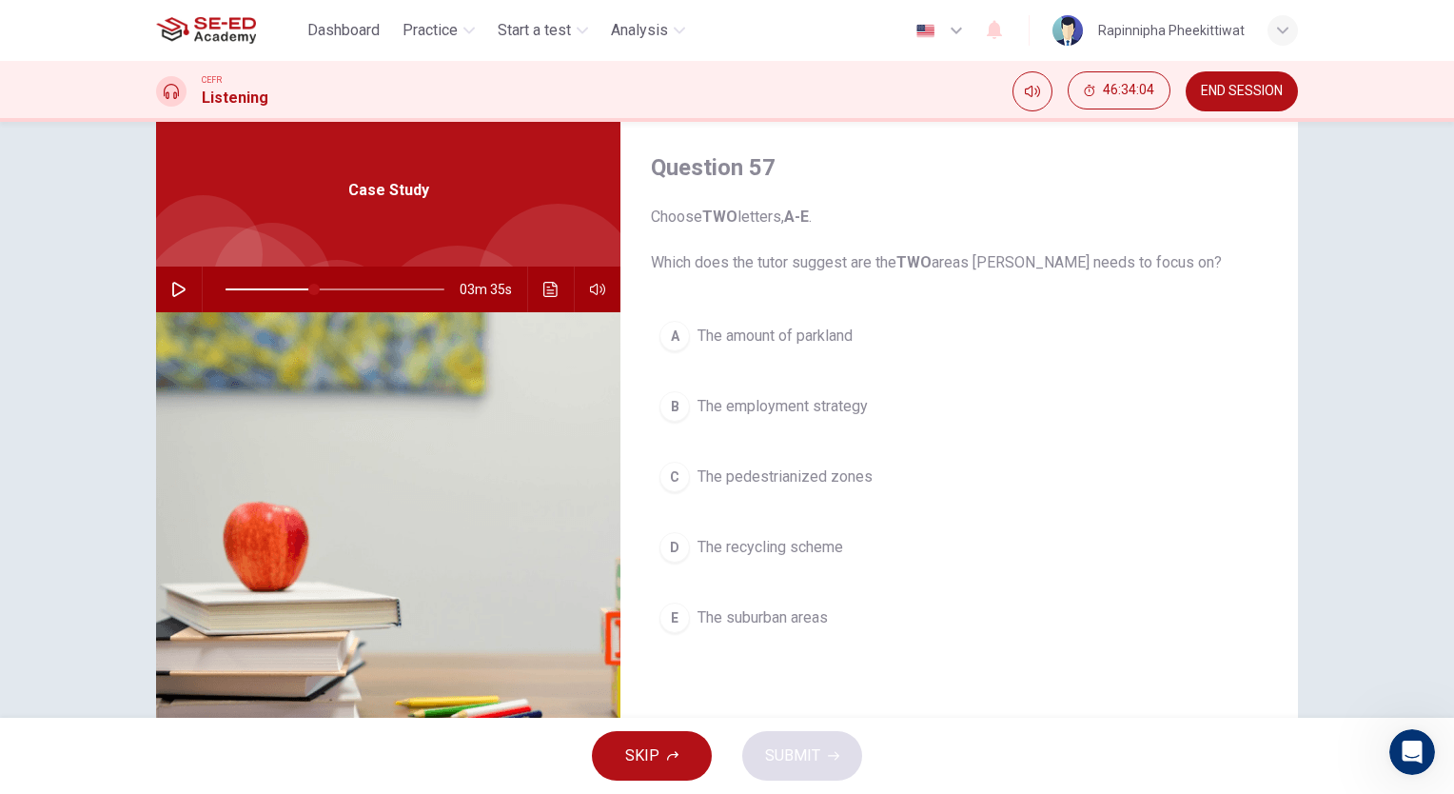
click at [788, 475] on span "The pedestrianized zones" at bounding box center [785, 476] width 175 height 23
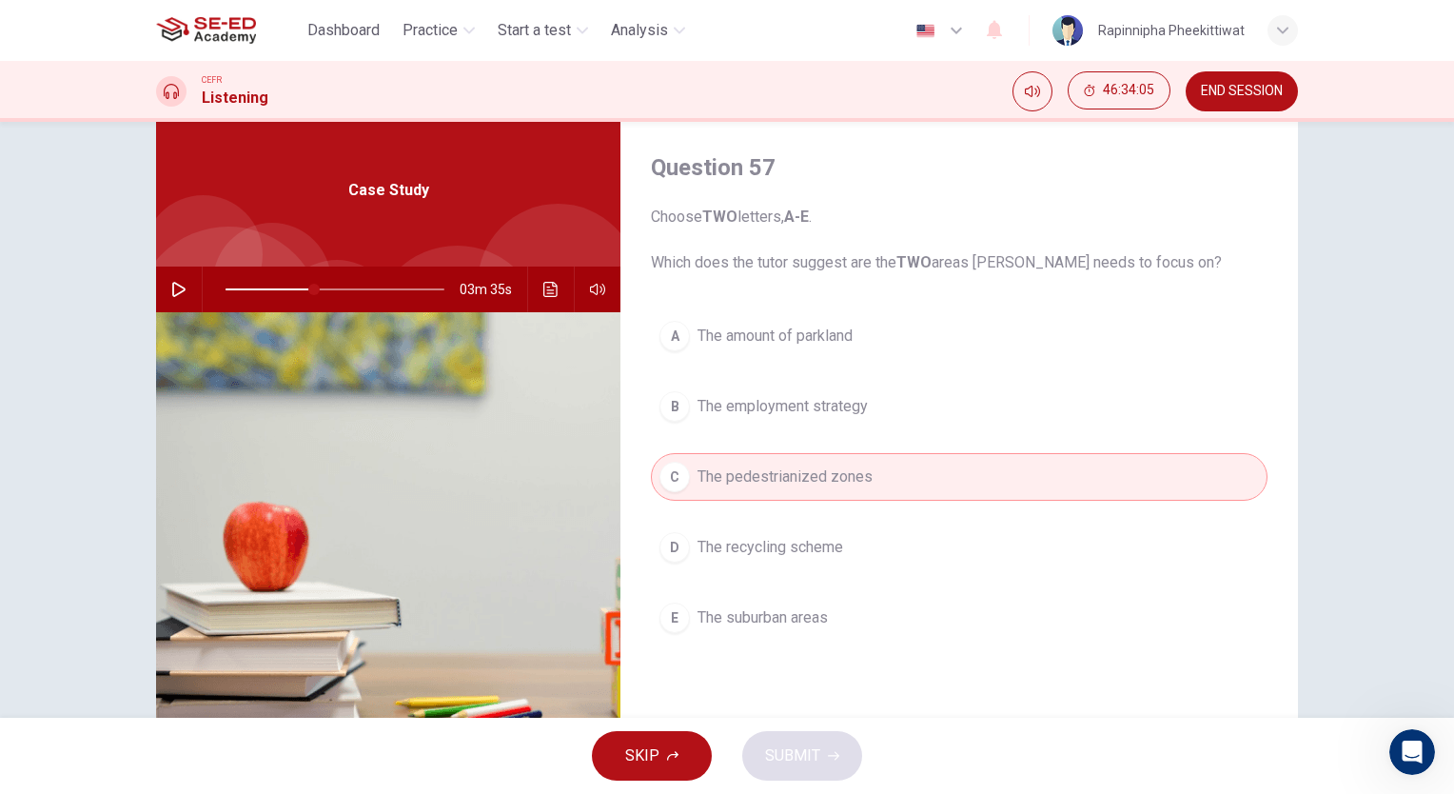
click at [830, 536] on span "The recycling scheme" at bounding box center [771, 547] width 146 height 23
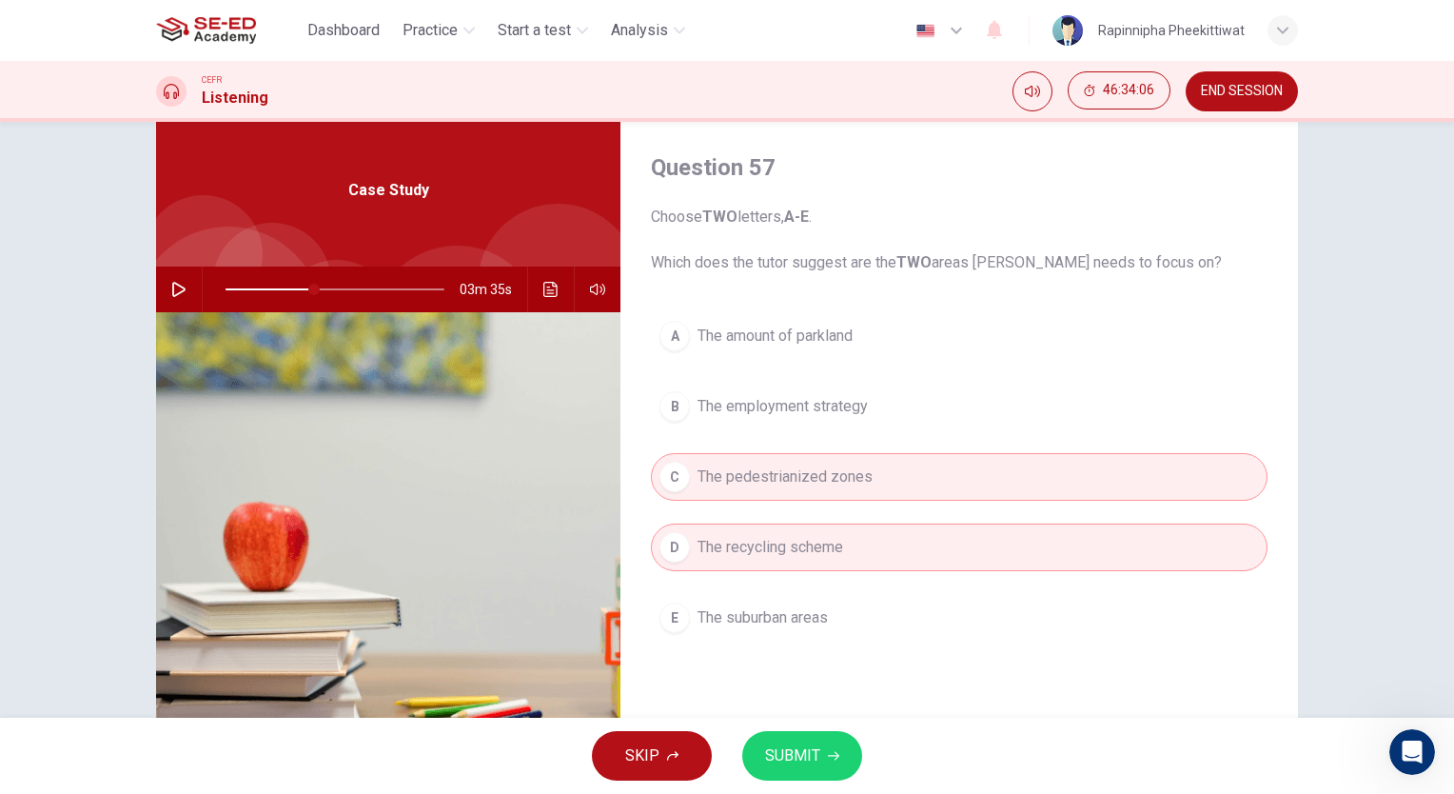
click at [839, 770] on button "SUBMIT" at bounding box center [802, 755] width 120 height 49
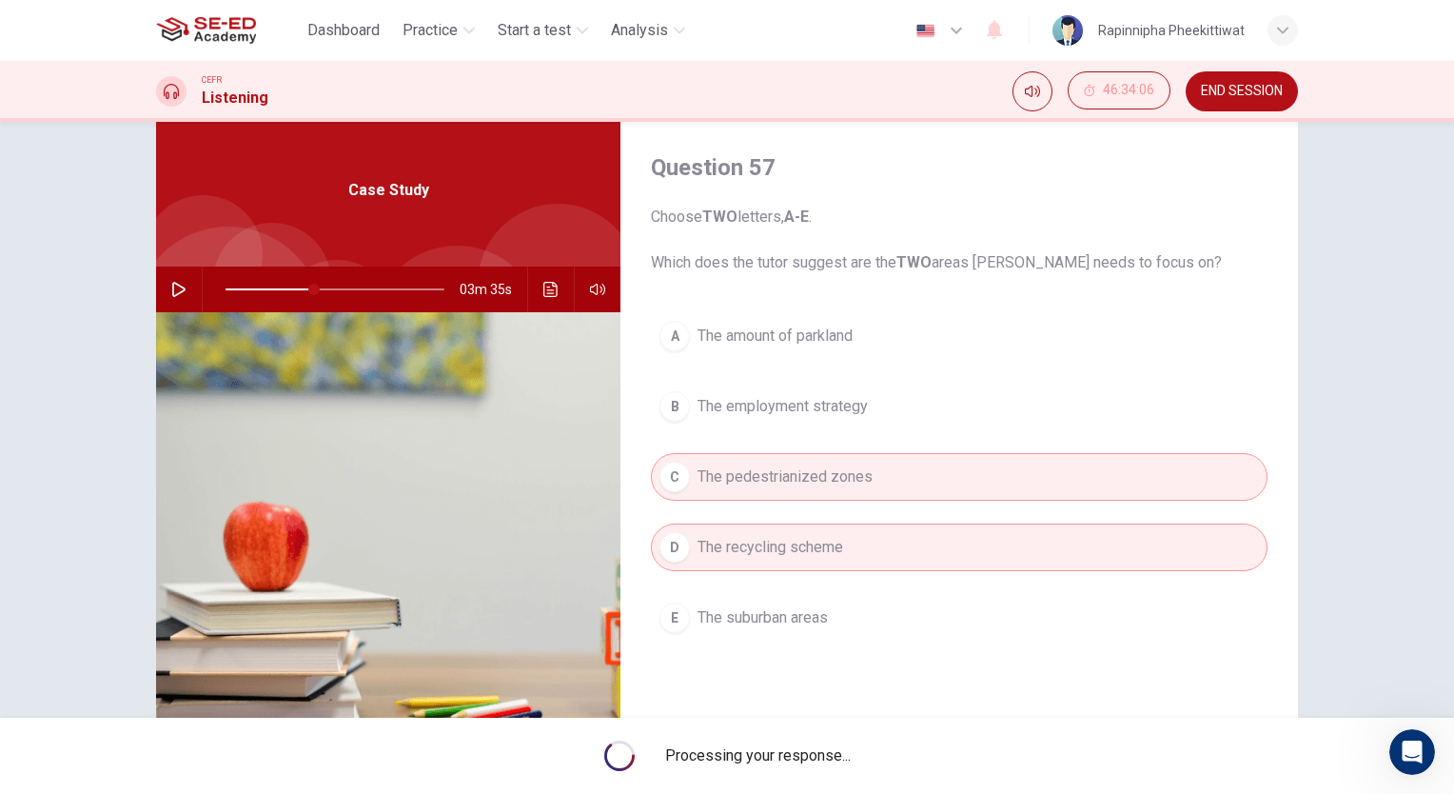
type input "41"
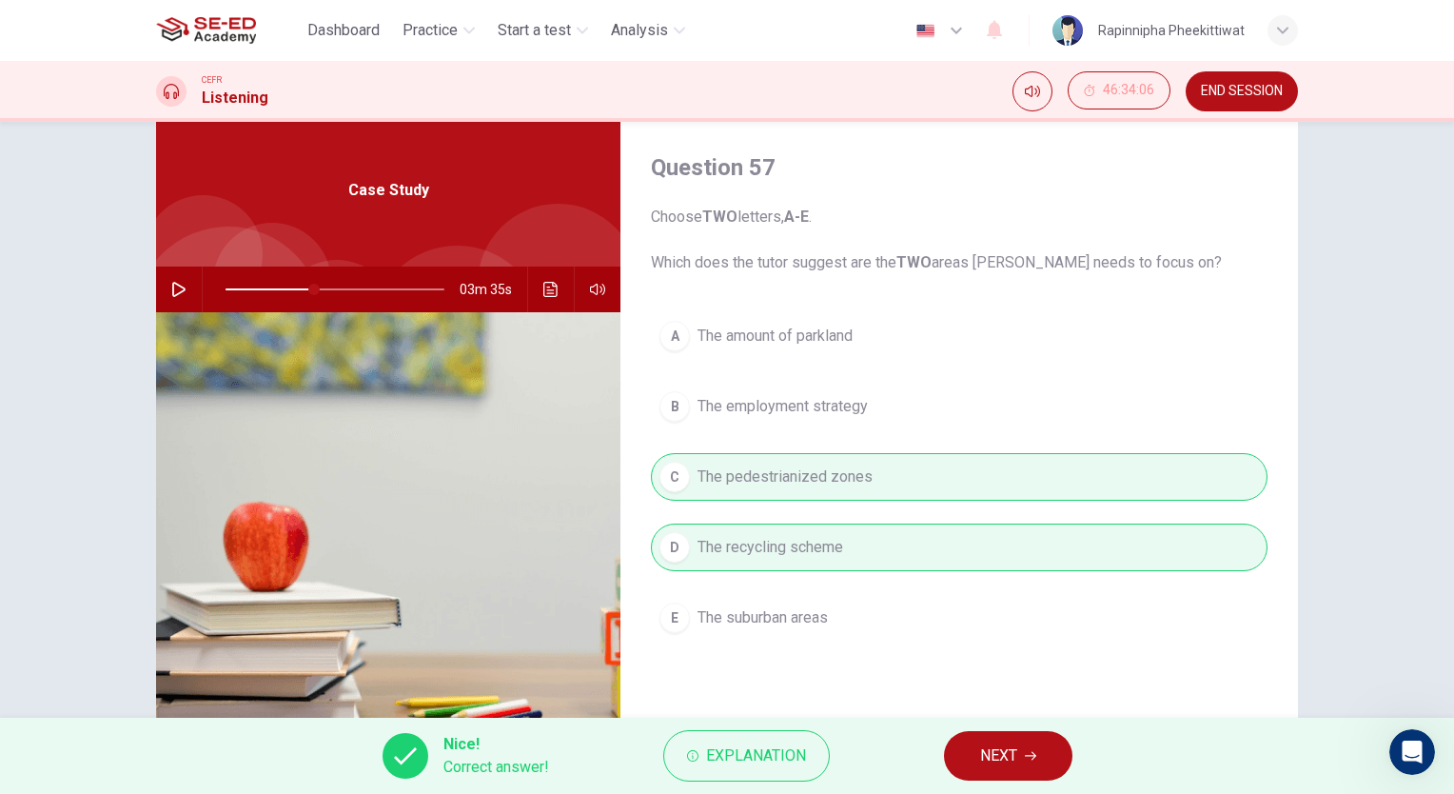
click at [1032, 759] on icon "button" at bounding box center [1030, 755] width 11 height 11
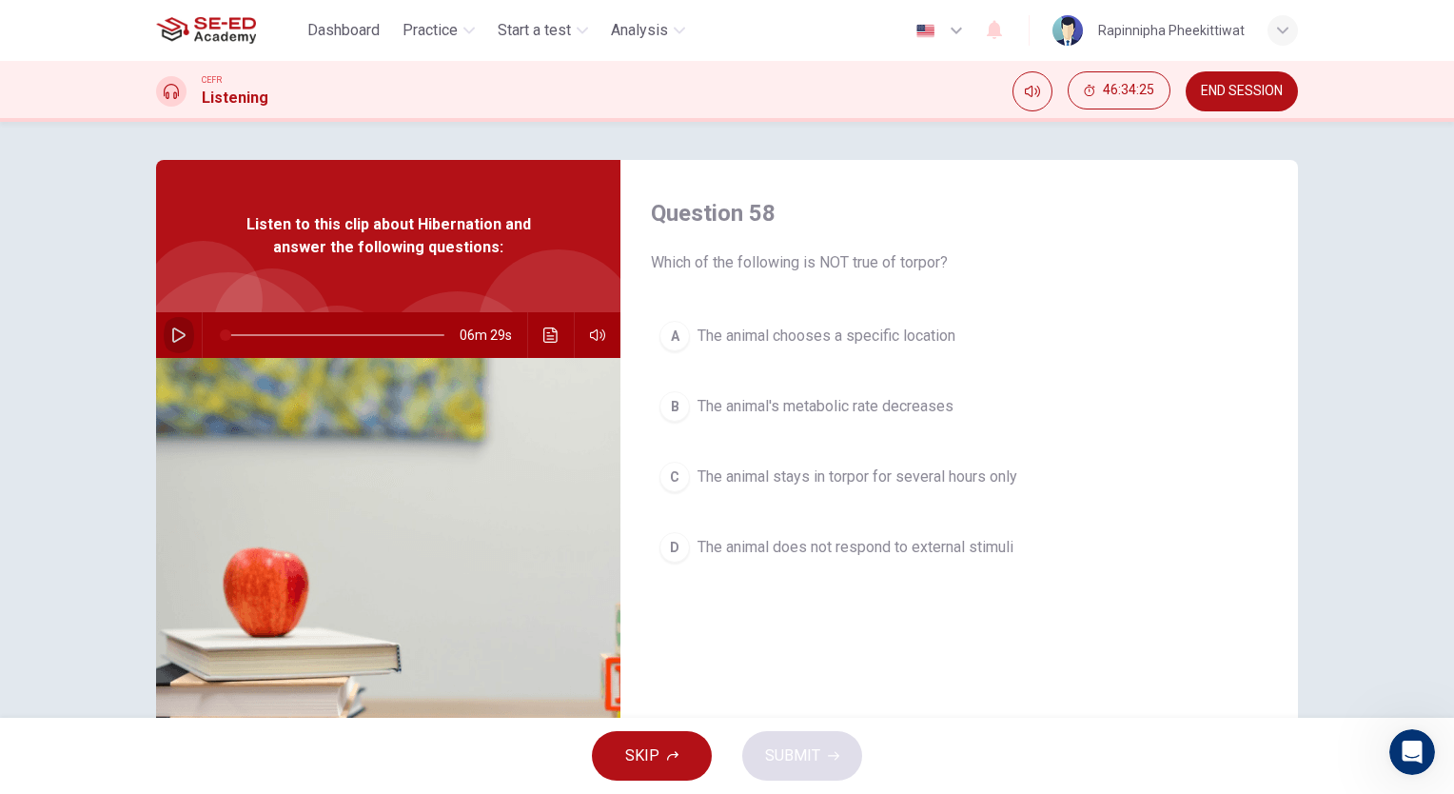
click at [181, 331] on icon "button" at bounding box center [178, 334] width 15 height 15
click at [549, 337] on icon "Click to see the audio transcription" at bounding box center [550, 334] width 15 height 15
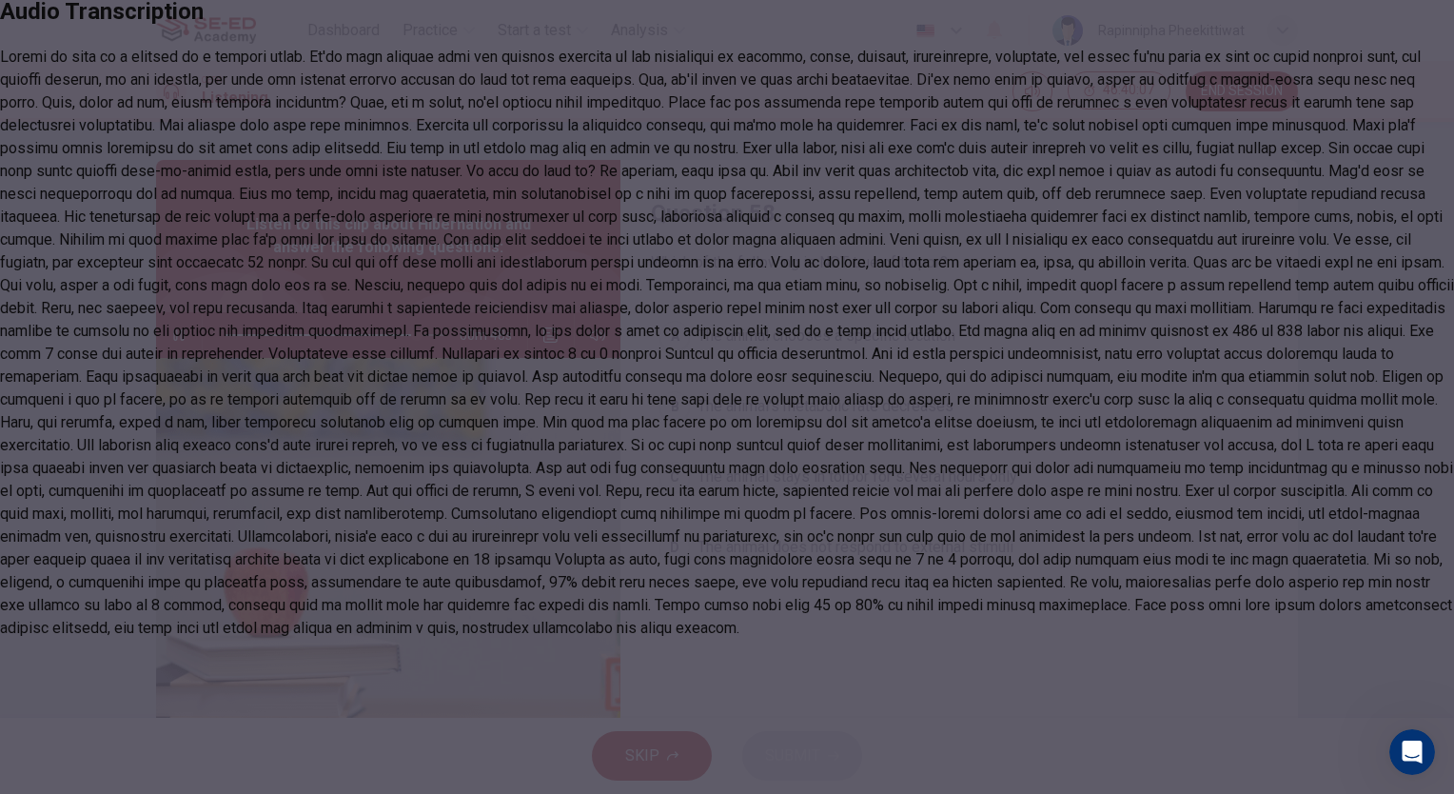
scroll to position [1184, 0]
type input "0"
click at [8, 35] on icon "button" at bounding box center [8, 35] width 0 height 0
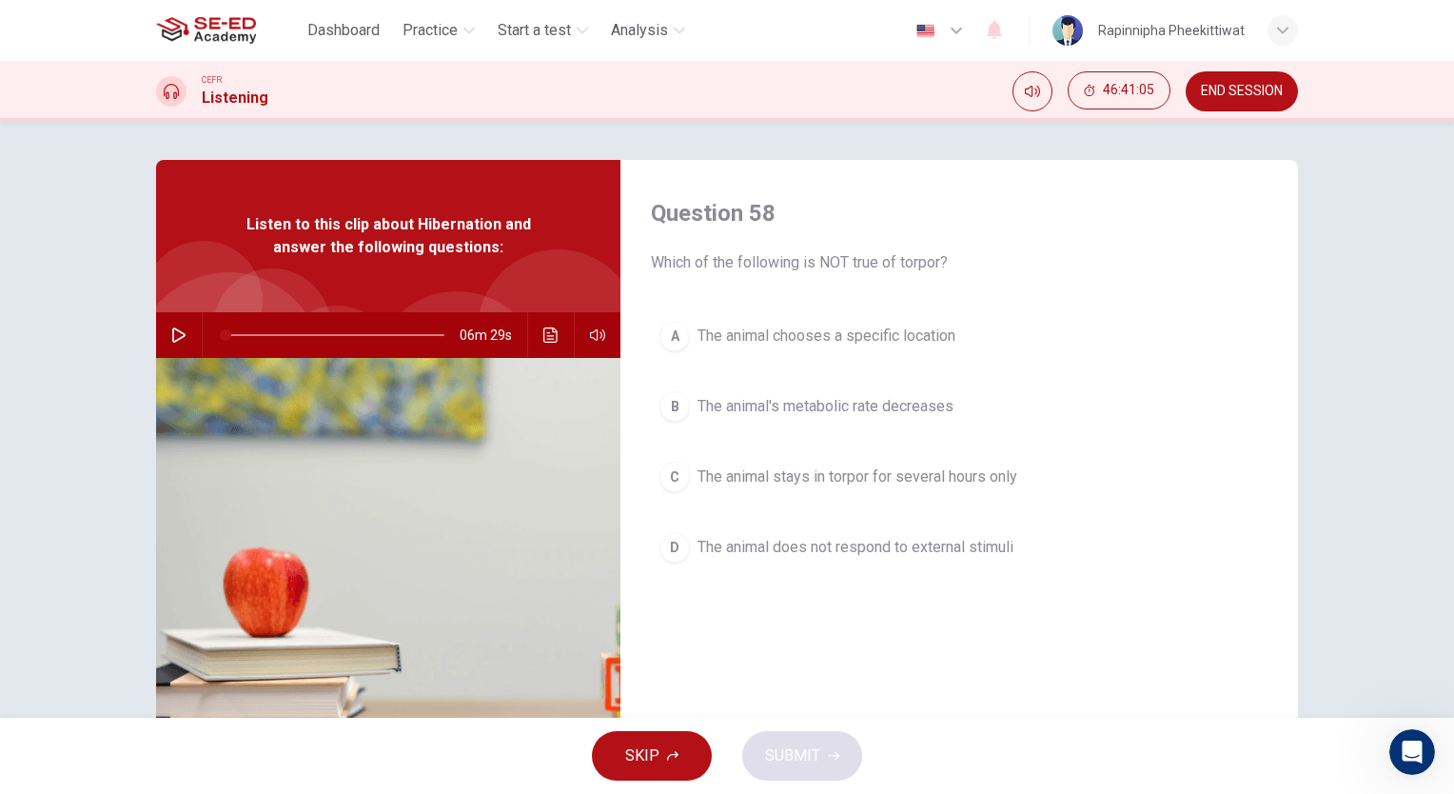
click at [831, 473] on span "The animal stays in torpor for several hours only" at bounding box center [858, 476] width 320 height 23
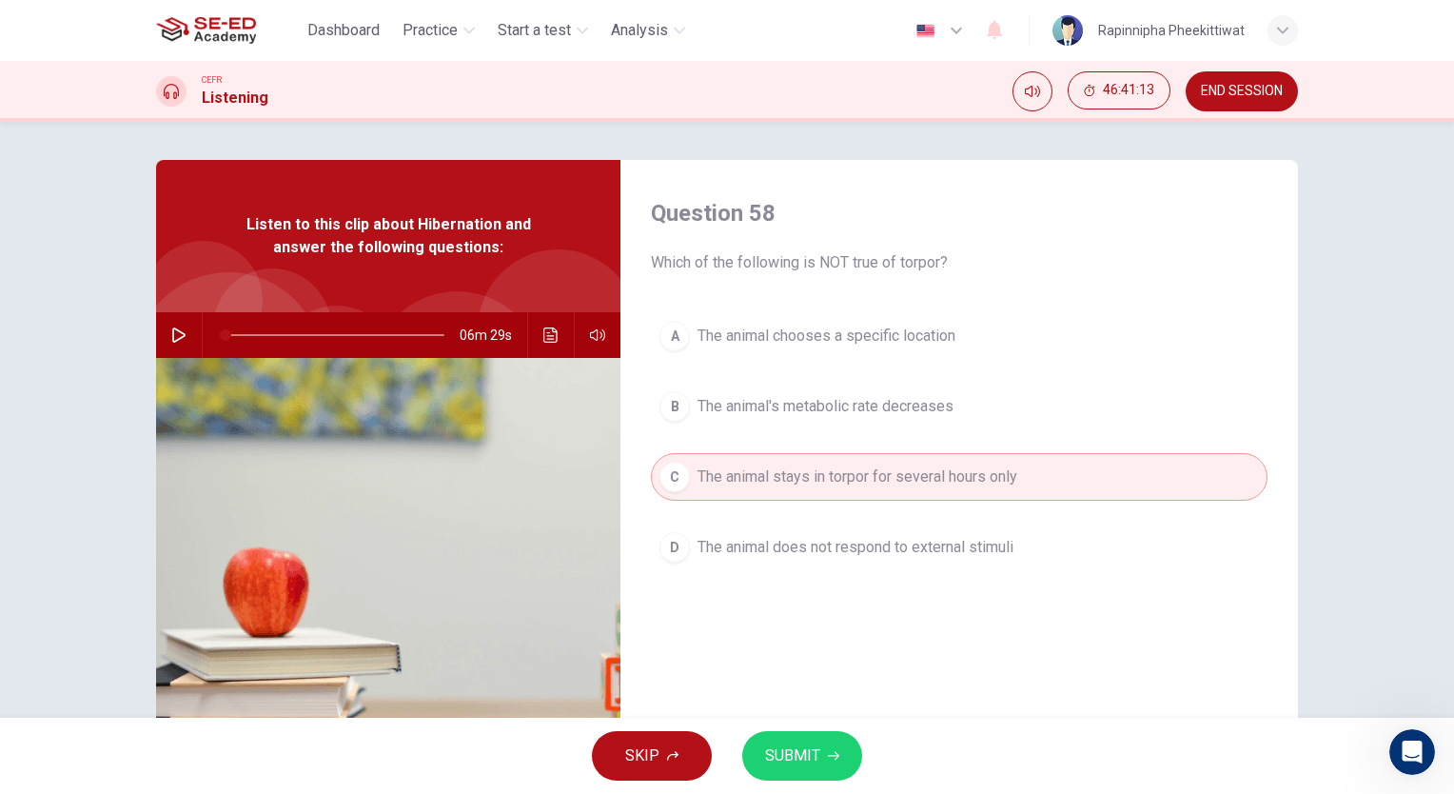
click at [815, 756] on span "SUBMIT" at bounding box center [792, 755] width 55 height 27
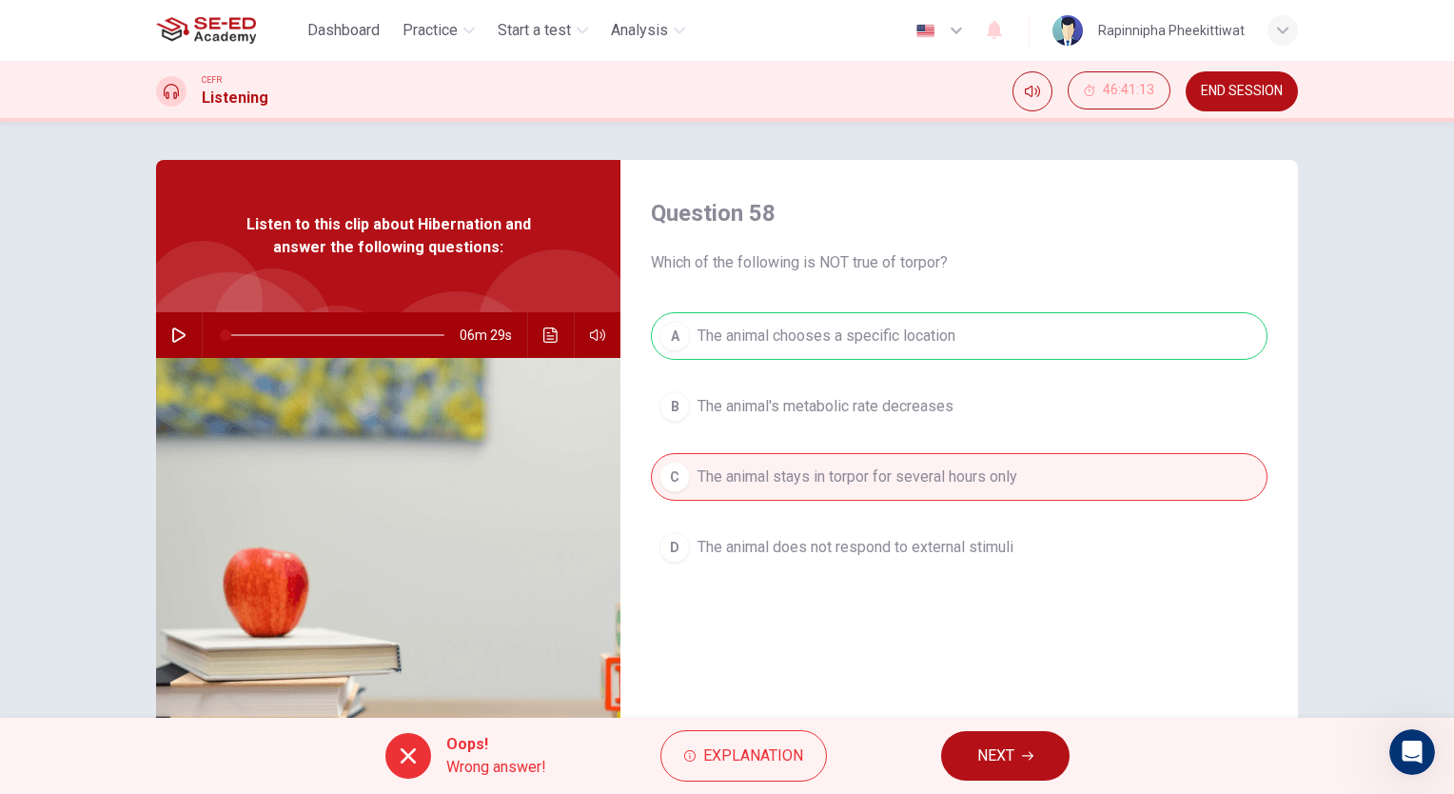
click at [956, 757] on button "NEXT" at bounding box center [1005, 755] width 128 height 49
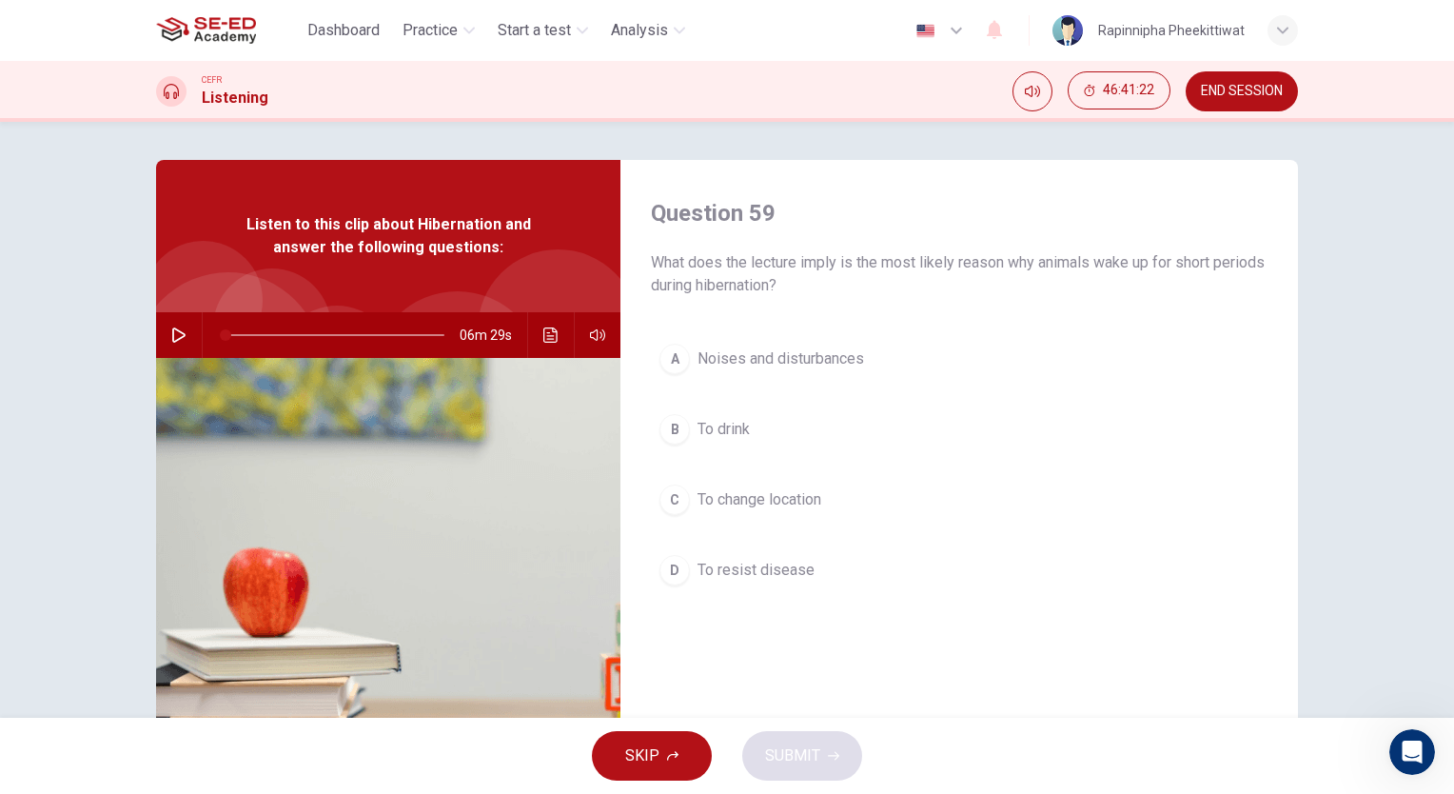
click at [768, 562] on span "To resist disease" at bounding box center [756, 570] width 117 height 23
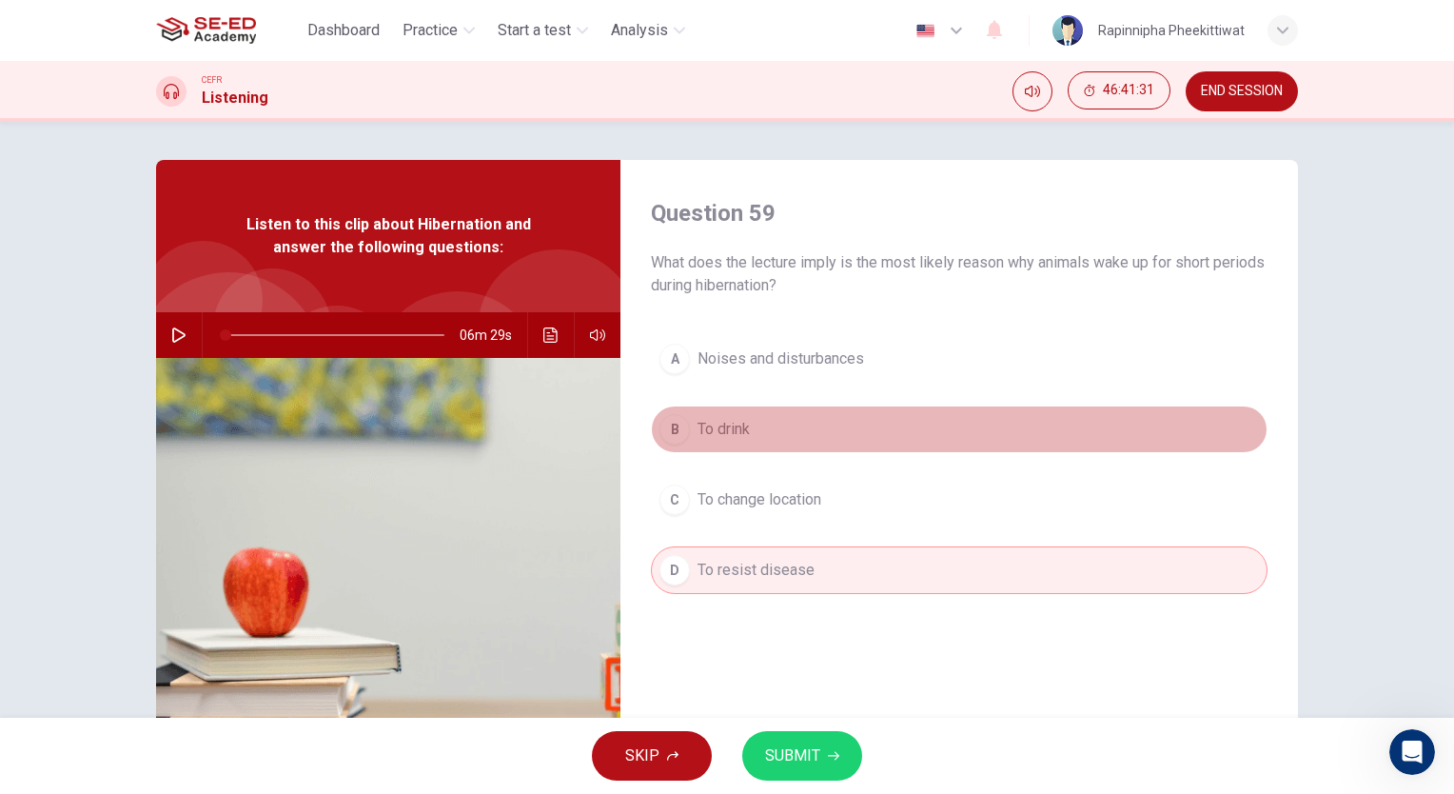
click at [751, 424] on button "B To drink" at bounding box center [959, 429] width 617 height 48
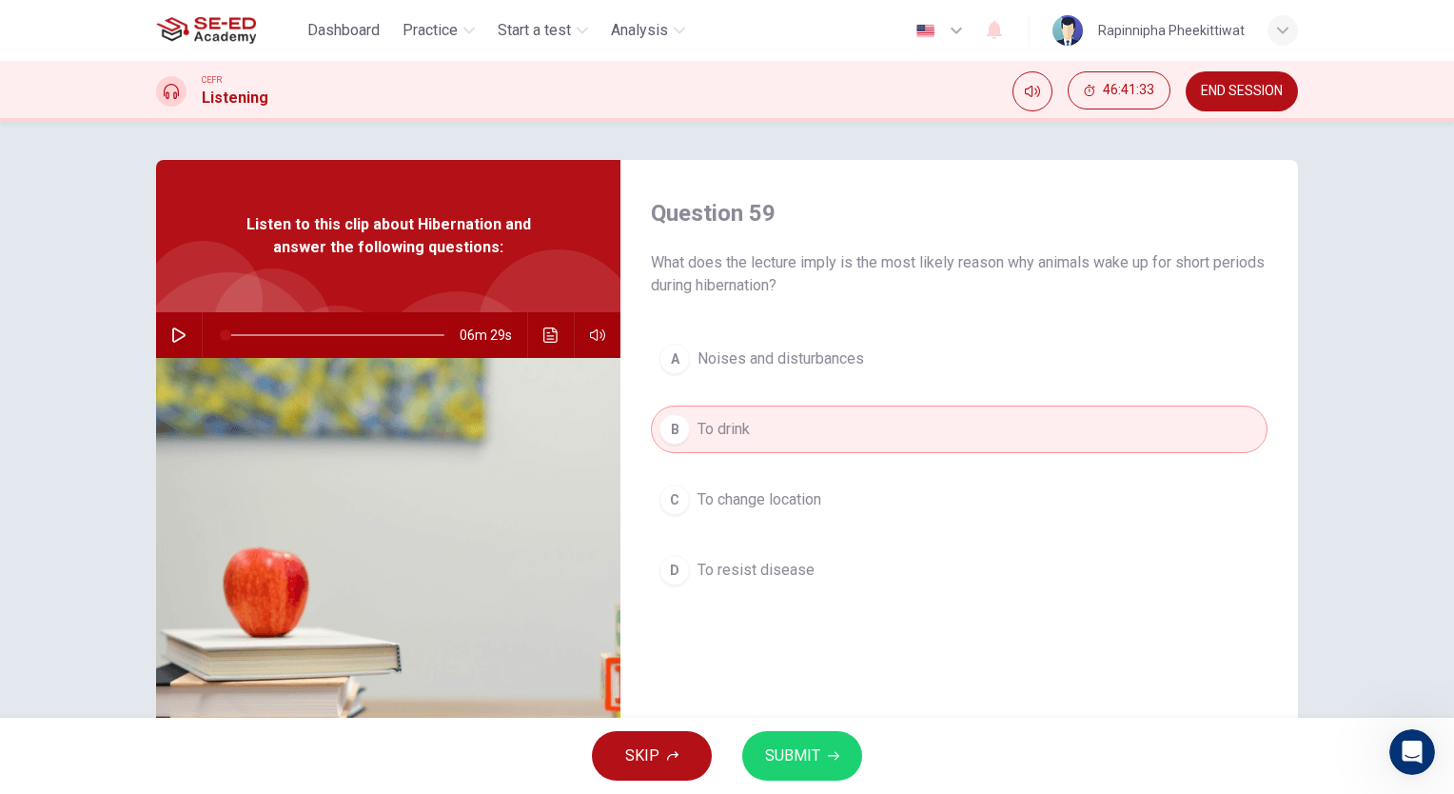
click at [818, 503] on span "To change location" at bounding box center [760, 499] width 124 height 23
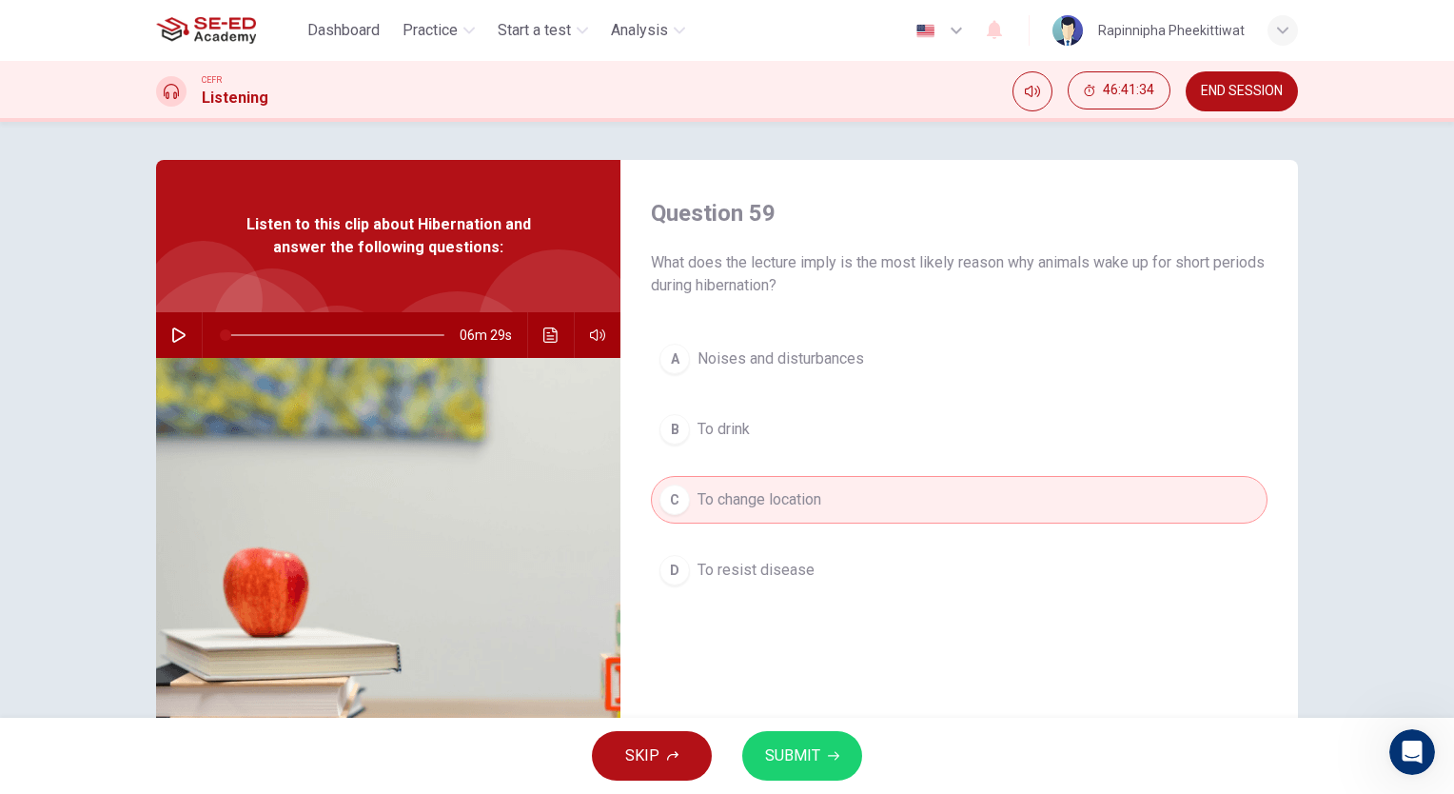
click at [792, 756] on span "SUBMIT" at bounding box center [792, 755] width 55 height 27
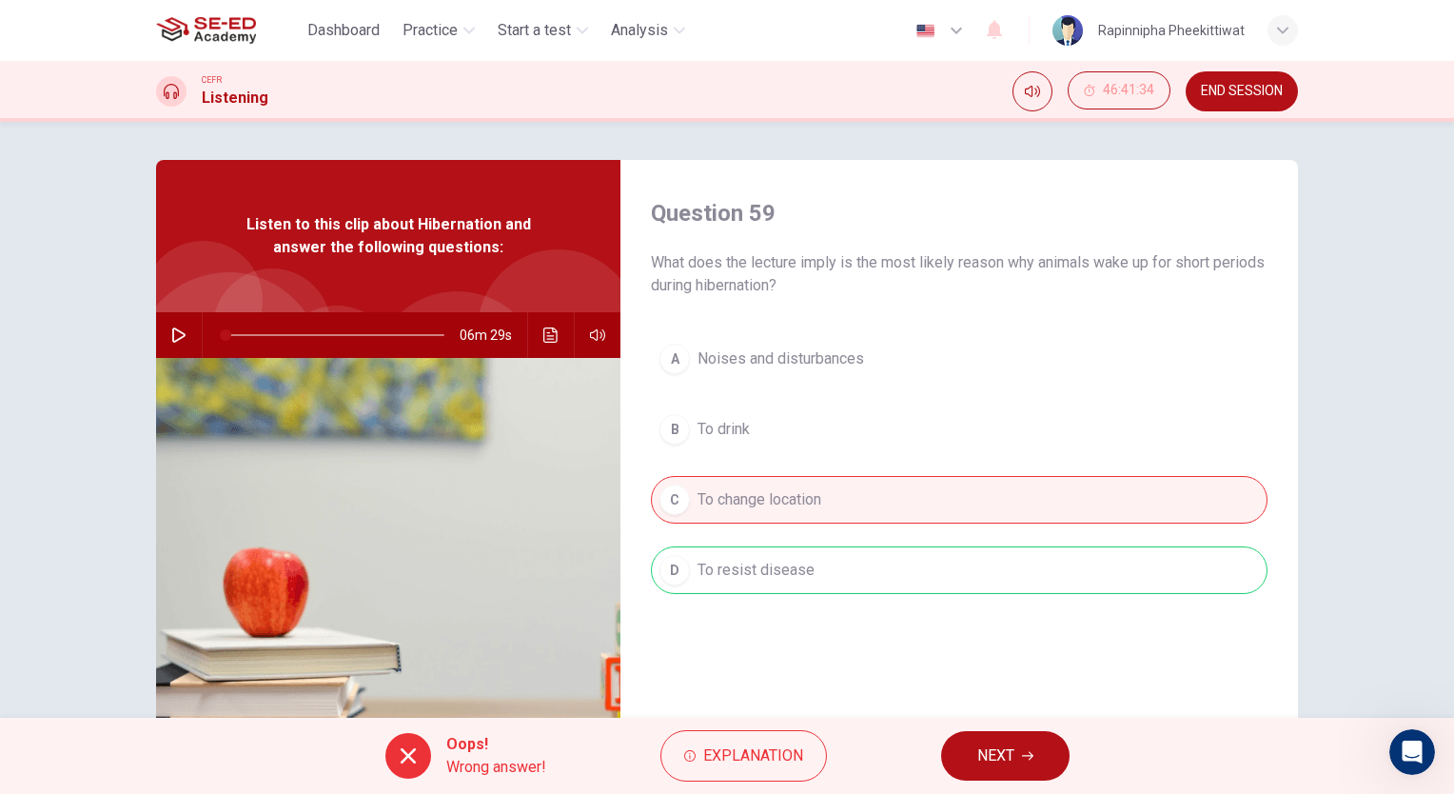
click at [993, 763] on span "NEXT" at bounding box center [995, 755] width 37 height 27
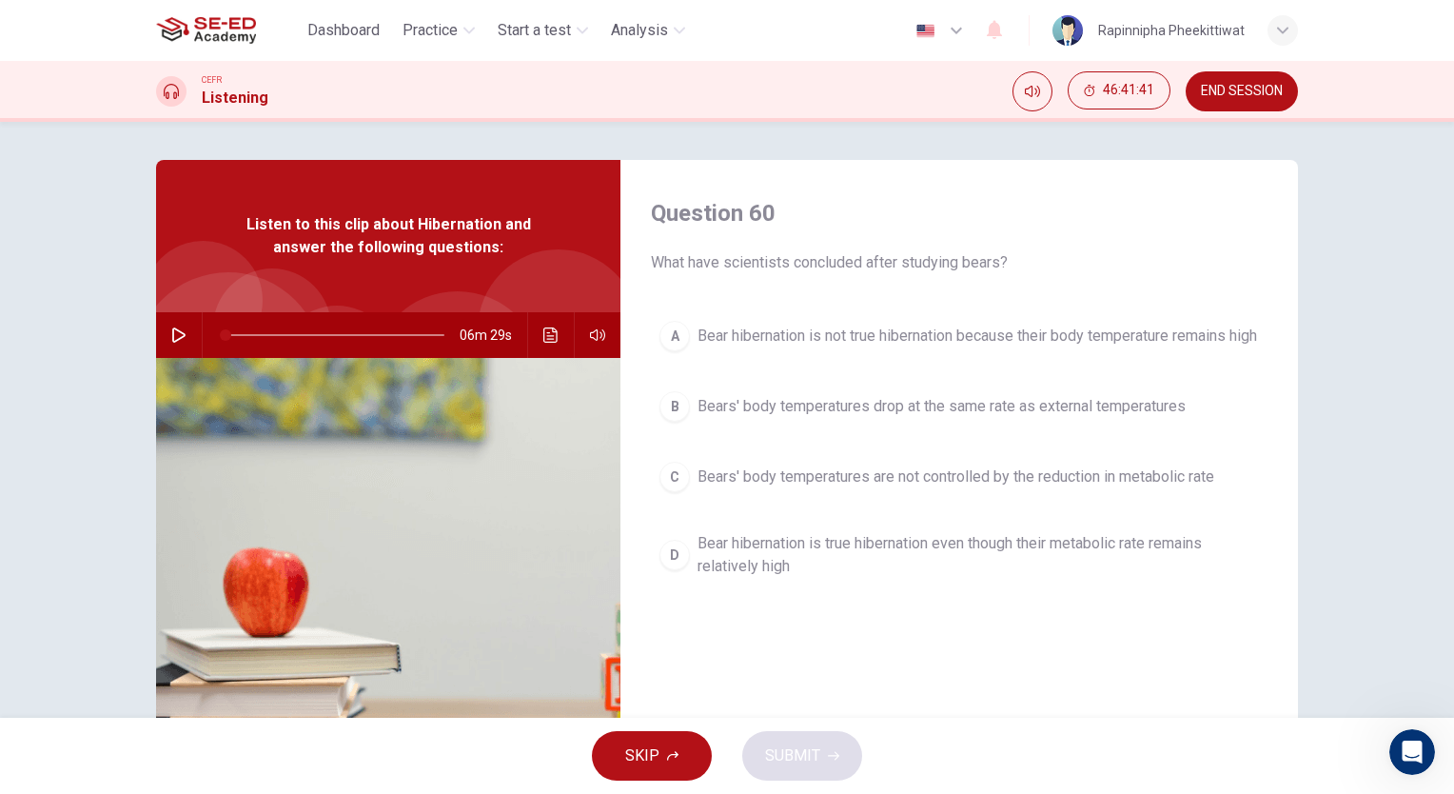
click at [818, 347] on span "Bear hibernation is not true hibernation because their body temperature remains…" at bounding box center [978, 336] width 560 height 23
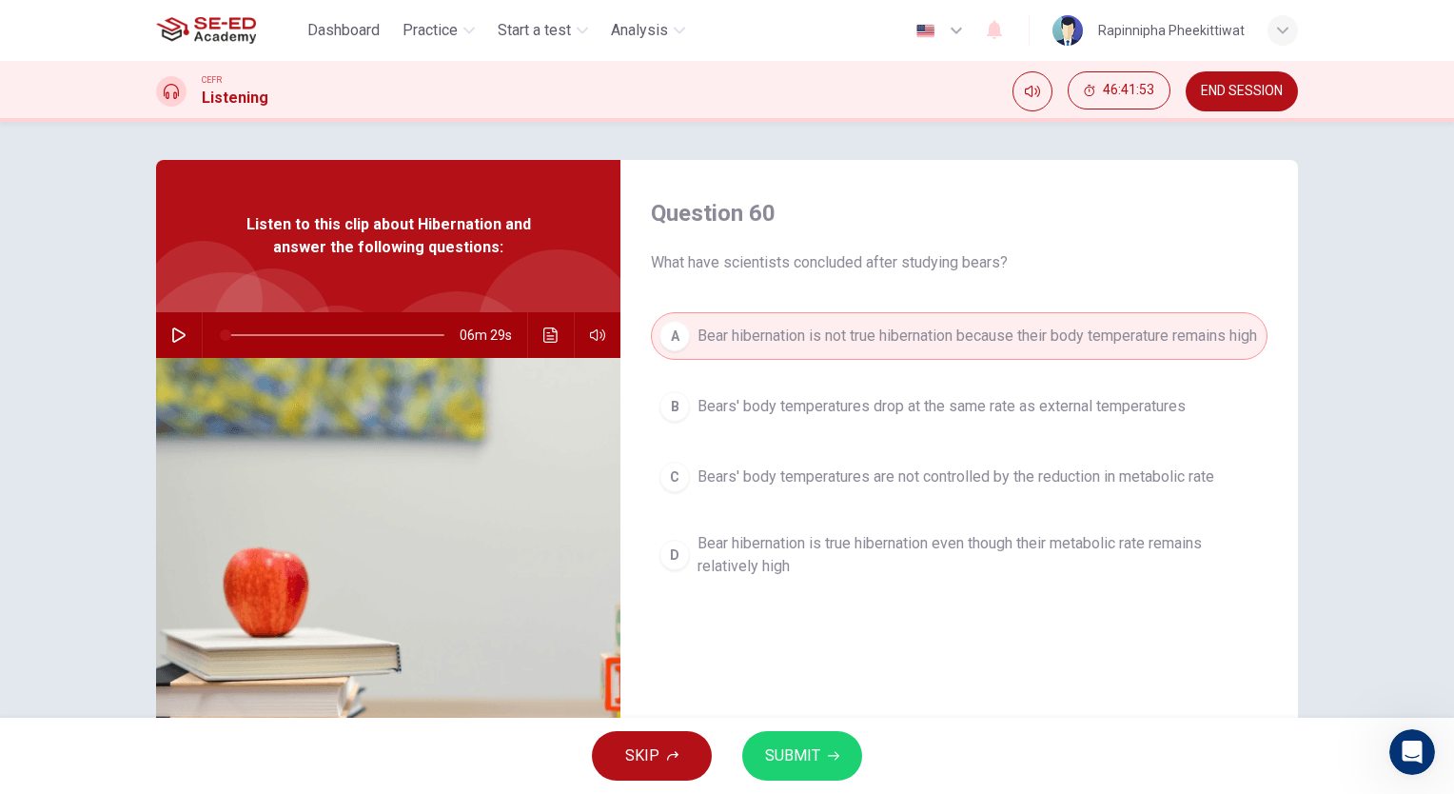
click at [797, 711] on div "Question 60 What have scientists concluded after studying bears? A Bear hiberna…" at bounding box center [960, 490] width 678 height 661
click at [798, 729] on div "SKIP SUBMIT" at bounding box center [727, 756] width 1454 height 76
click at [798, 740] on button "SUBMIT" at bounding box center [802, 755] width 120 height 49
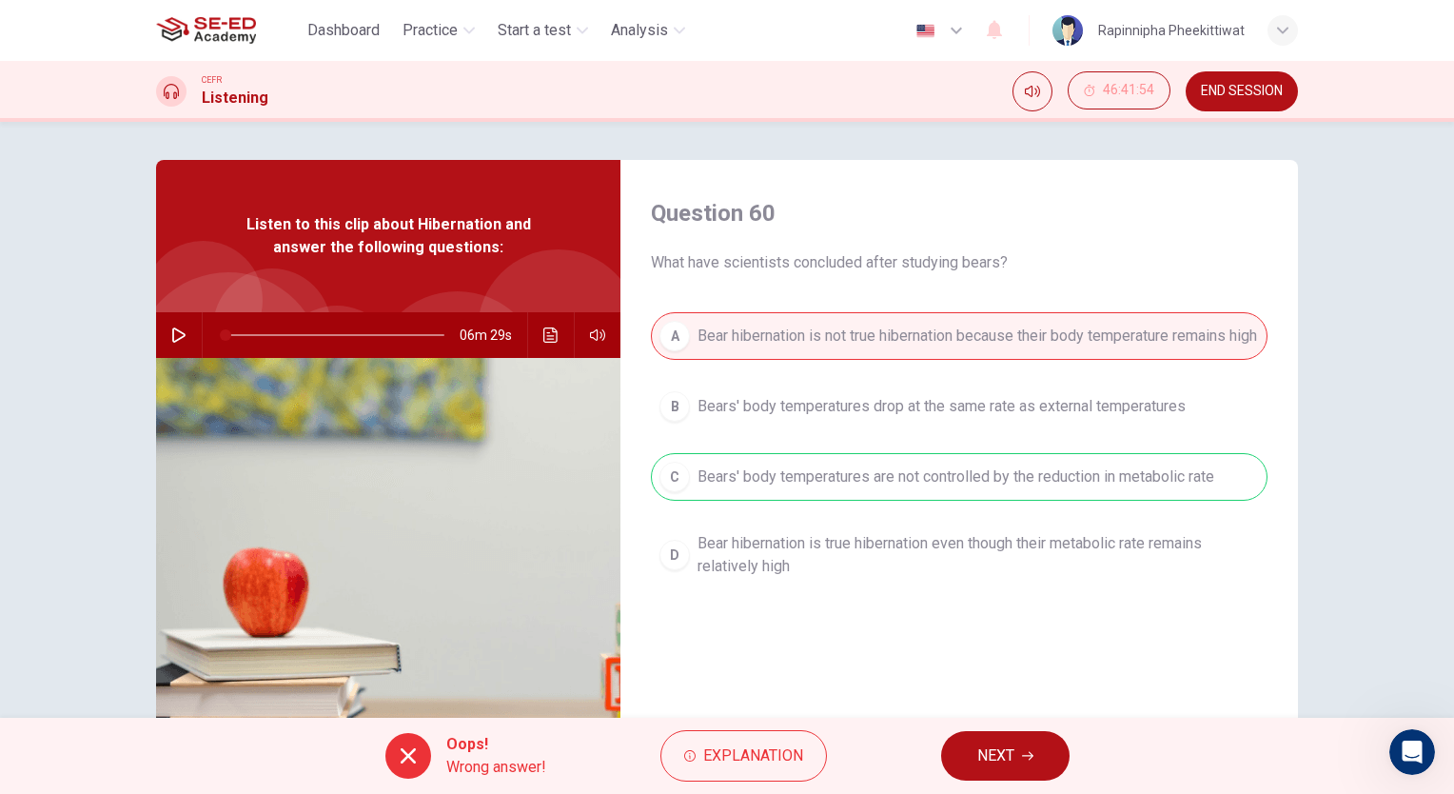
click at [978, 775] on button "NEXT" at bounding box center [1005, 755] width 128 height 49
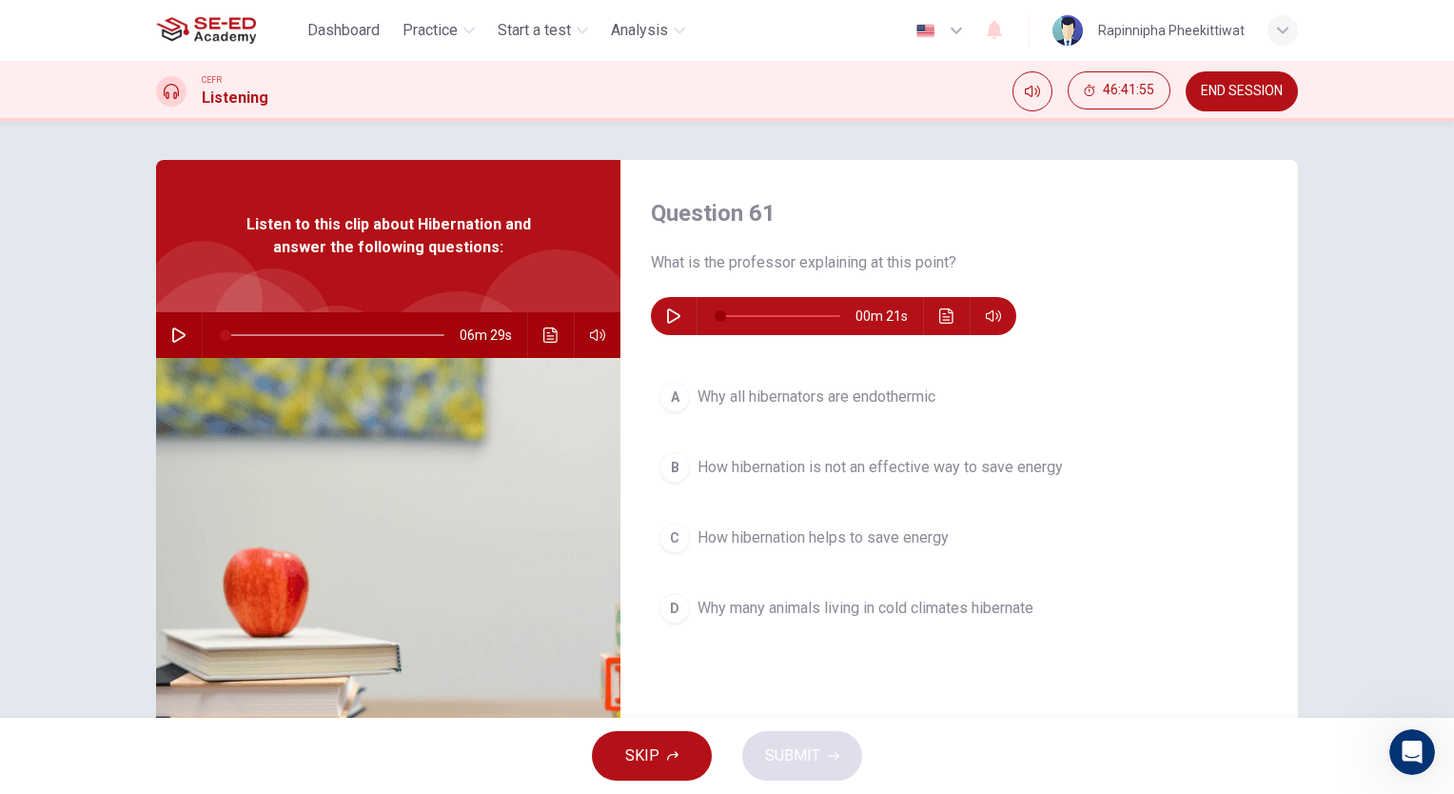
click at [668, 307] on button "button" at bounding box center [674, 316] width 30 height 38
click at [761, 479] on button "B How hibernation is not an effective way to save energy" at bounding box center [959, 468] width 617 height 48
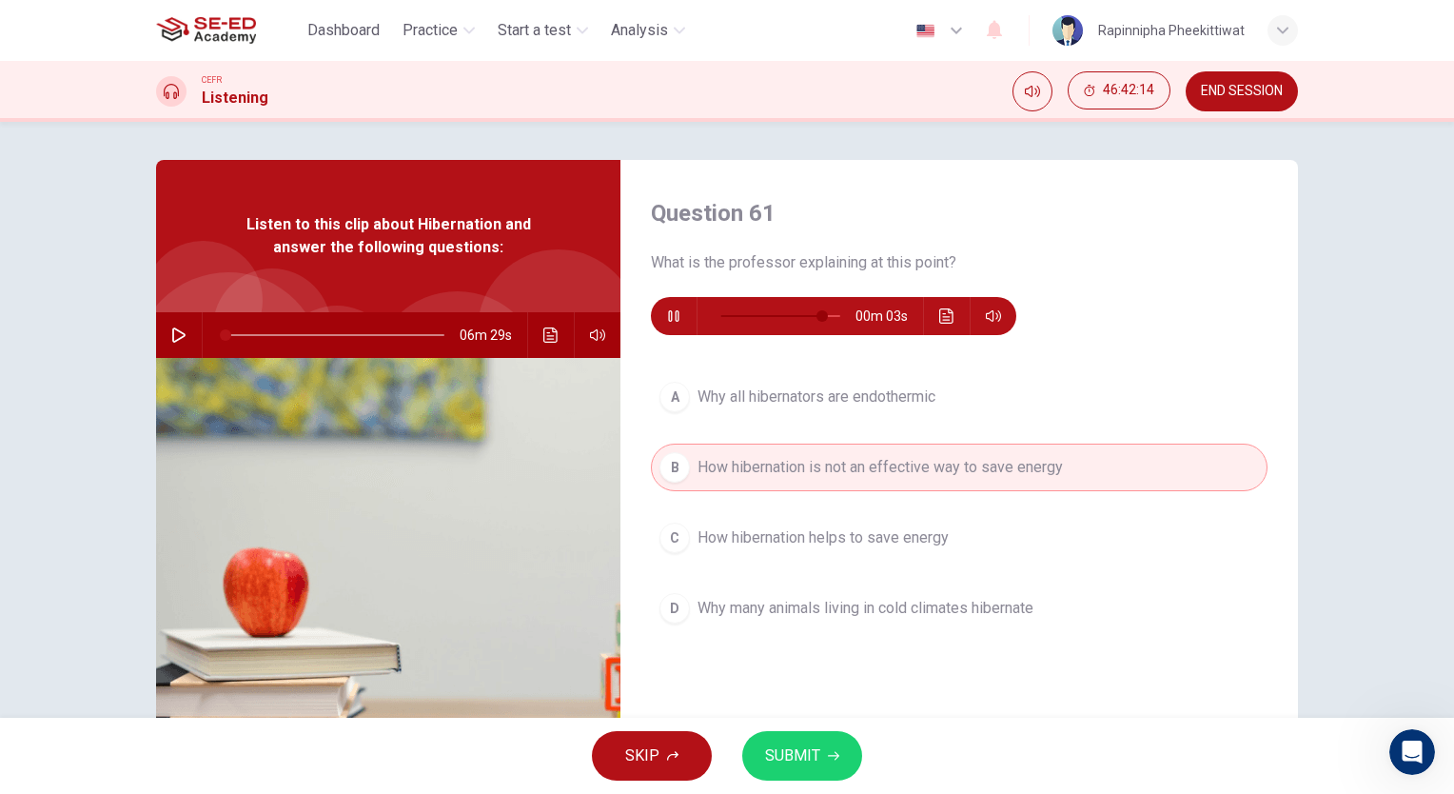
click at [827, 535] on span "How hibernation helps to save energy" at bounding box center [823, 537] width 251 height 23
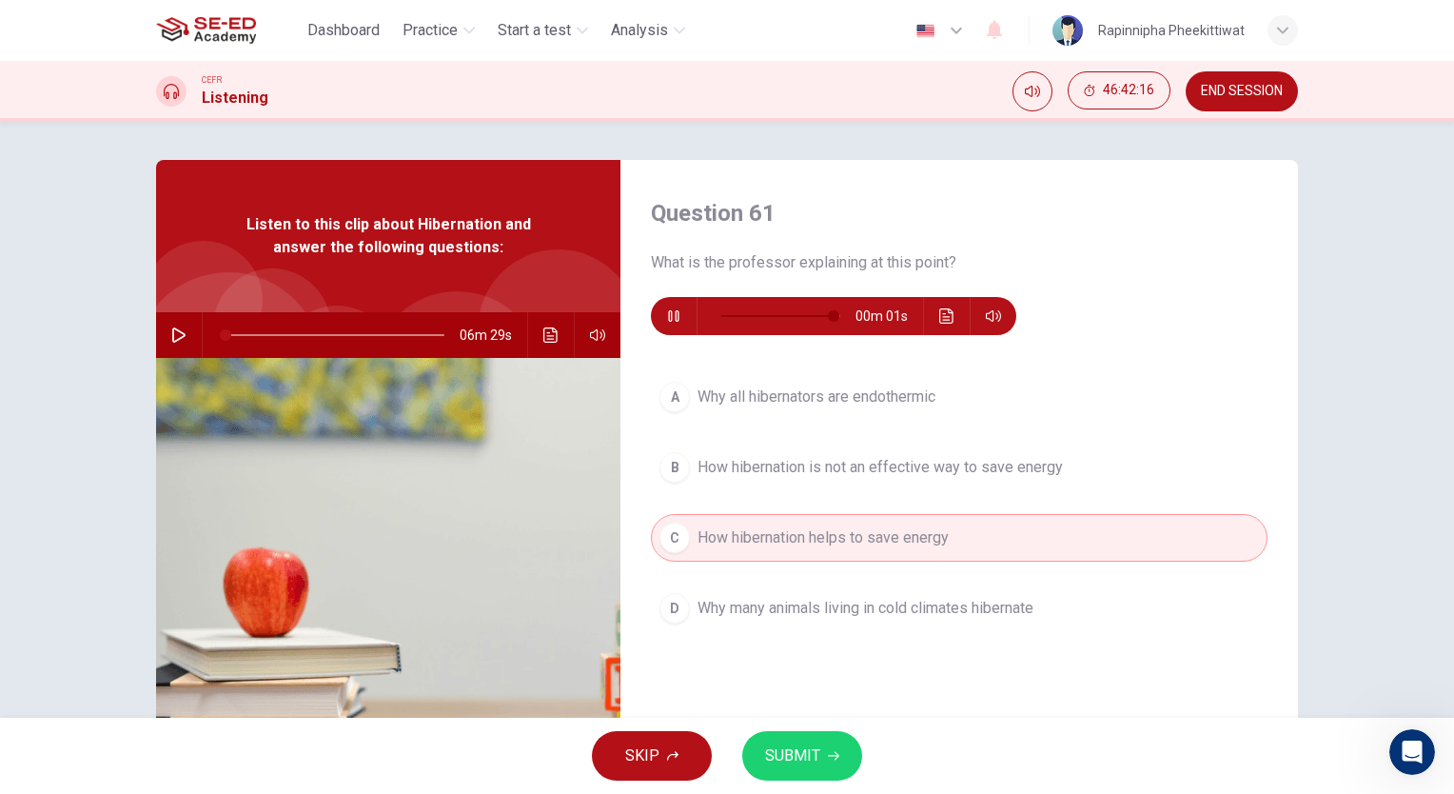
click at [808, 746] on span "SUBMIT" at bounding box center [792, 755] width 55 height 27
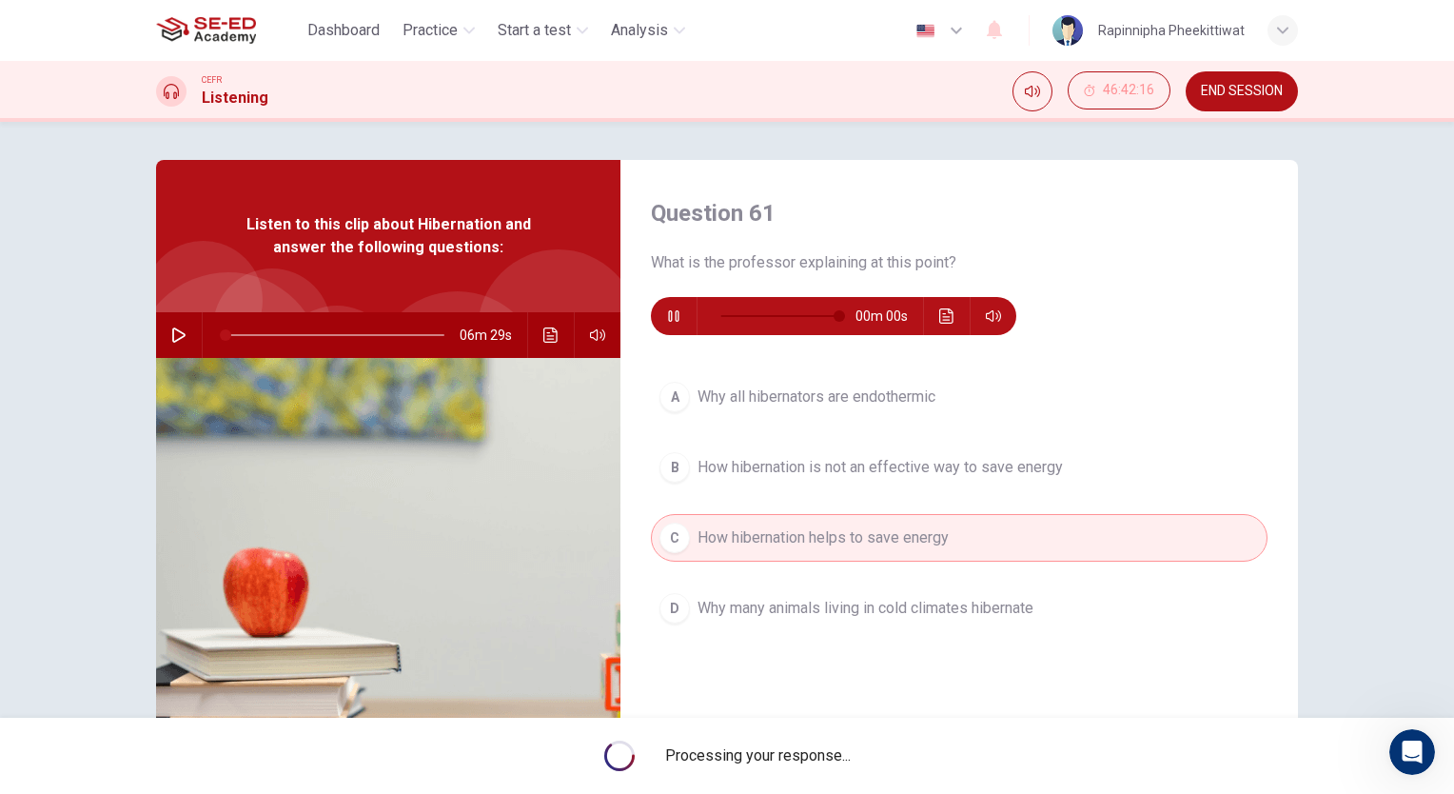
type input "0"
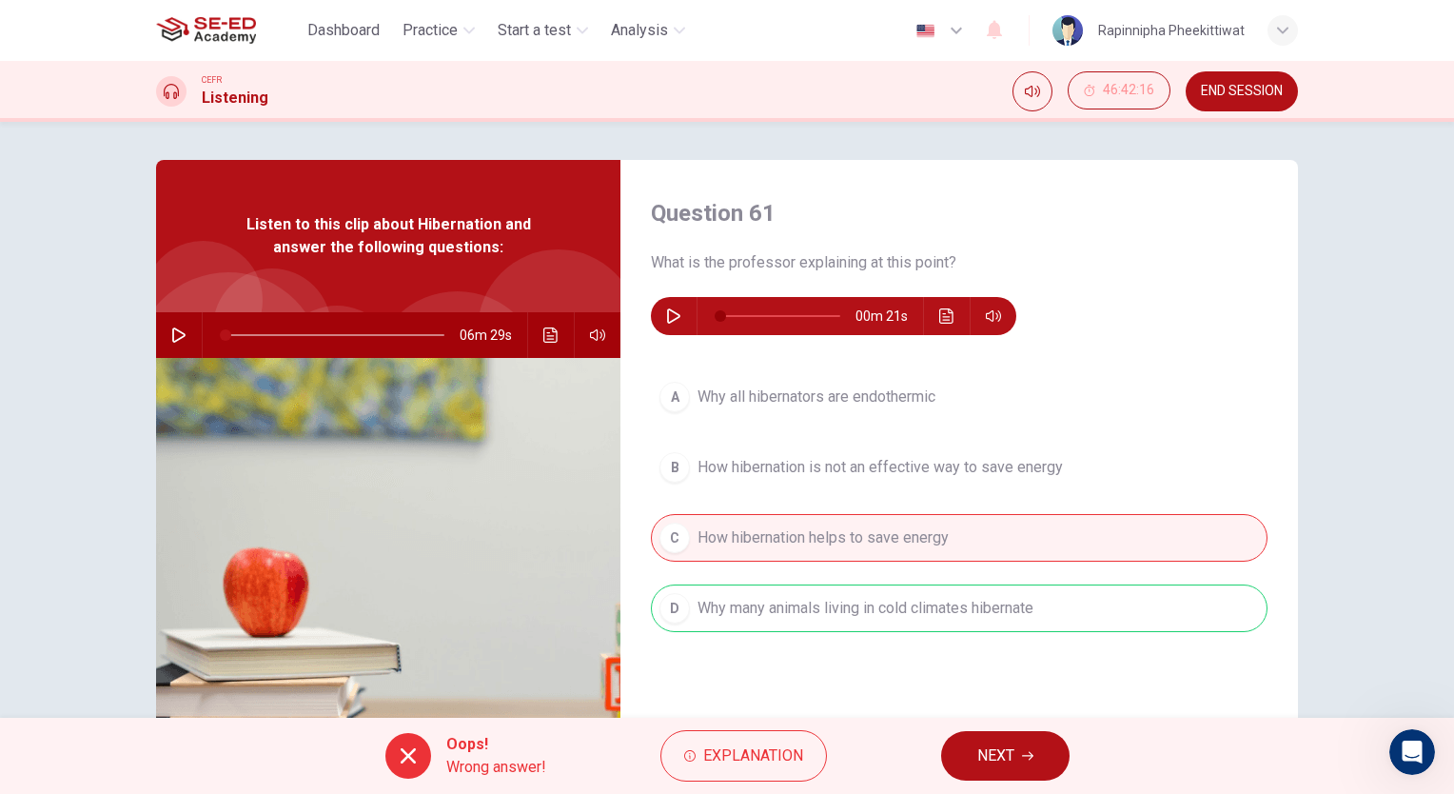
click at [1016, 769] on button "NEXT" at bounding box center [1005, 755] width 128 height 49
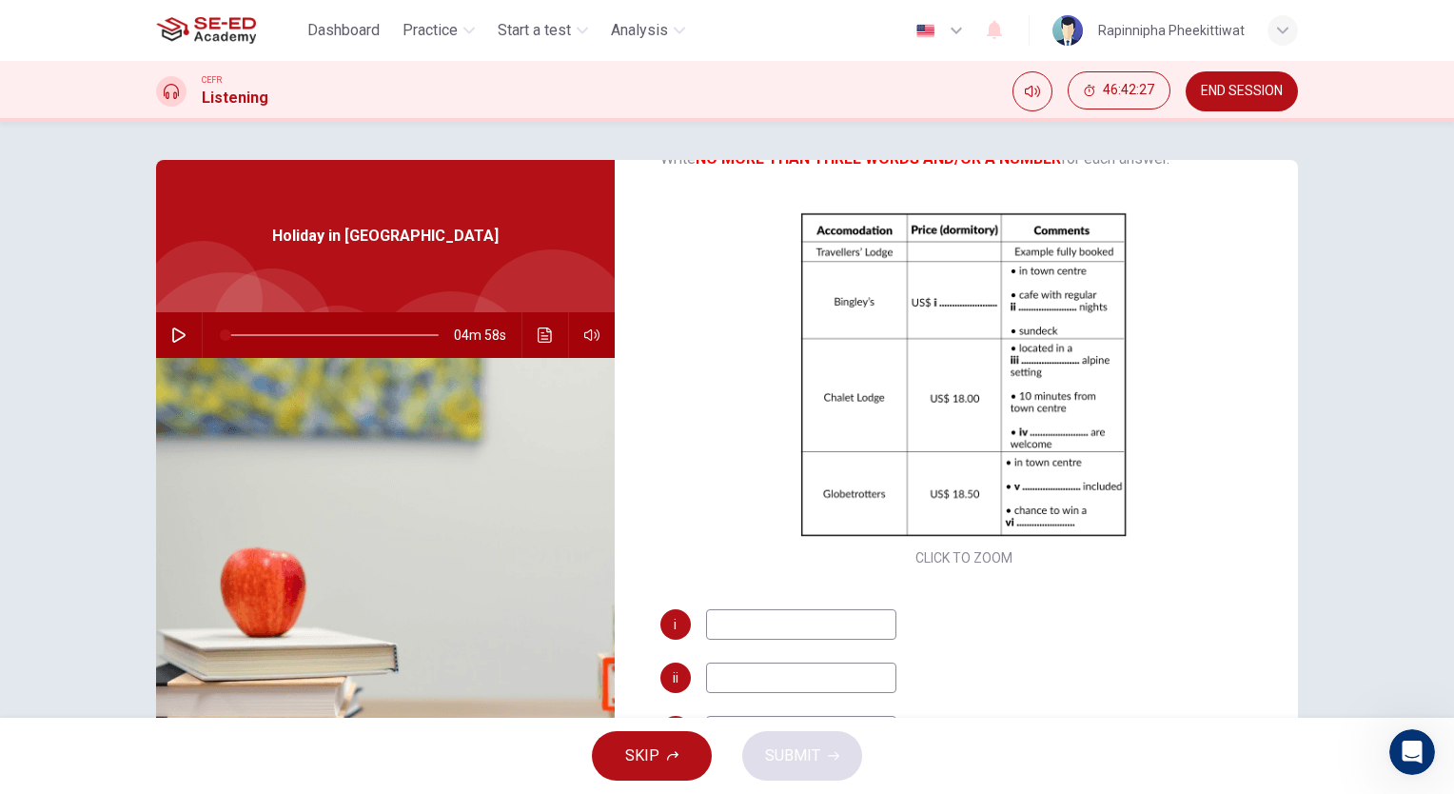
scroll to position [0, 0]
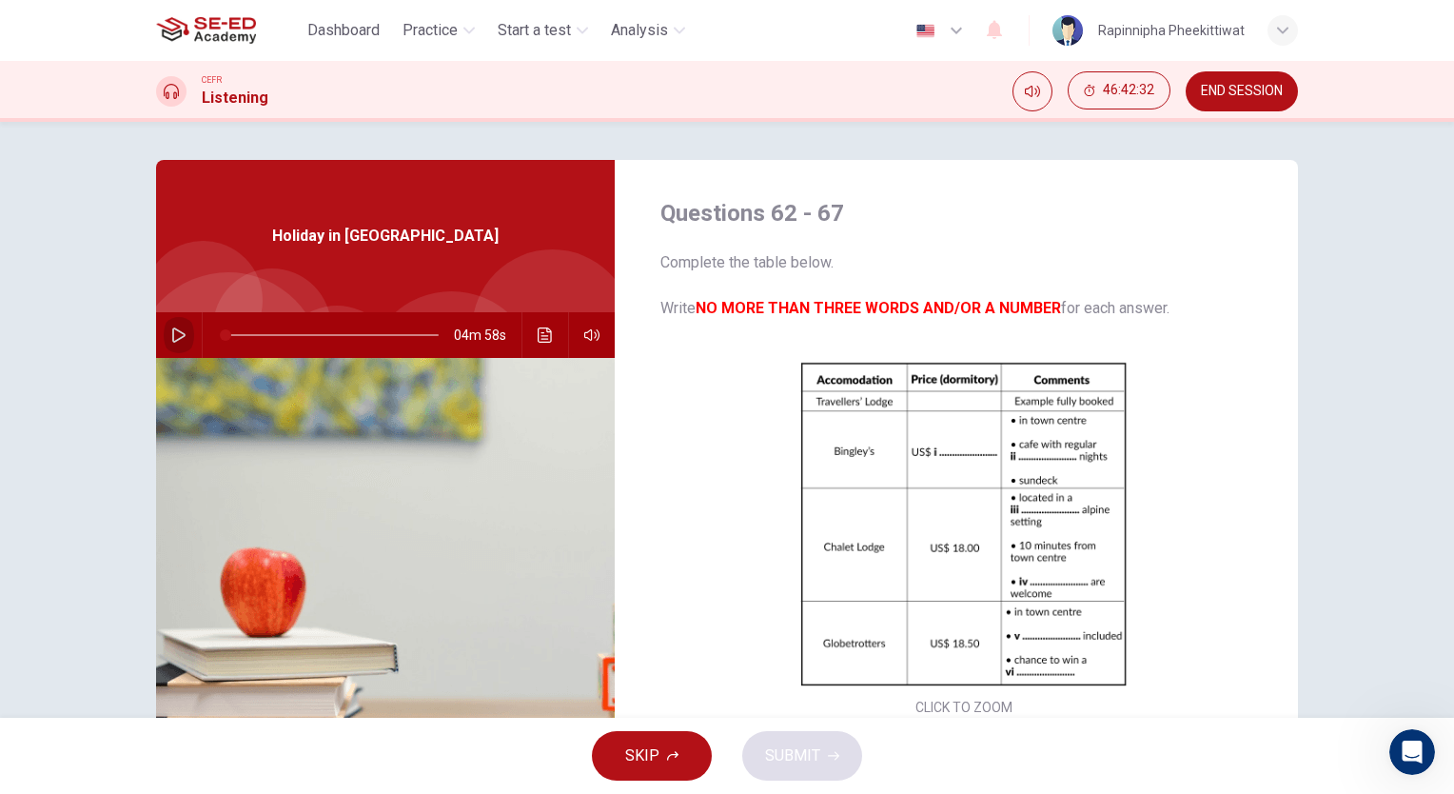
click at [186, 325] on button "button" at bounding box center [179, 335] width 30 height 46
type input "12"
click at [184, 341] on button "button" at bounding box center [179, 335] width 30 height 46
click at [186, 329] on button "button" at bounding box center [179, 335] width 30 height 46
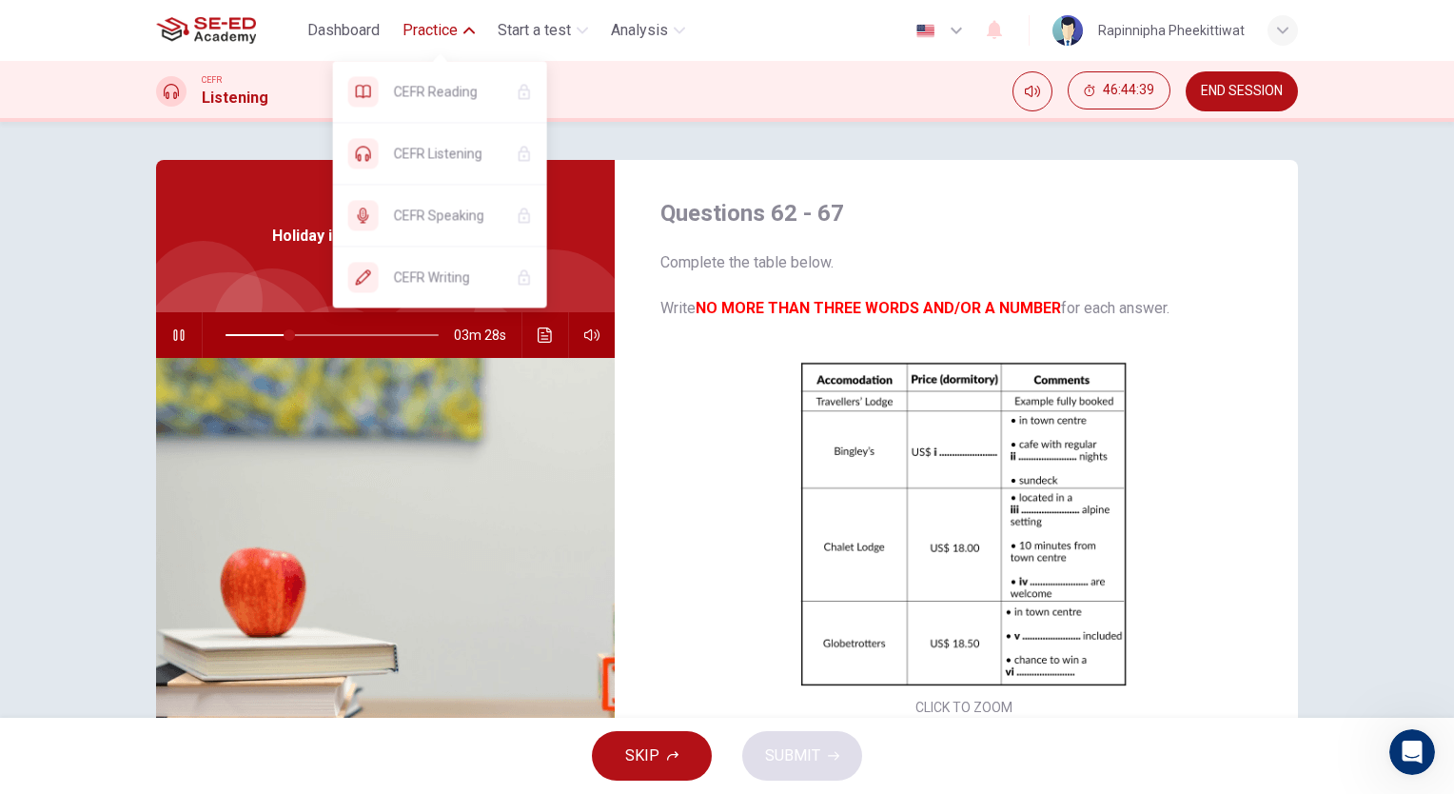
click at [472, 22] on button "Practice" at bounding box center [439, 30] width 88 height 34
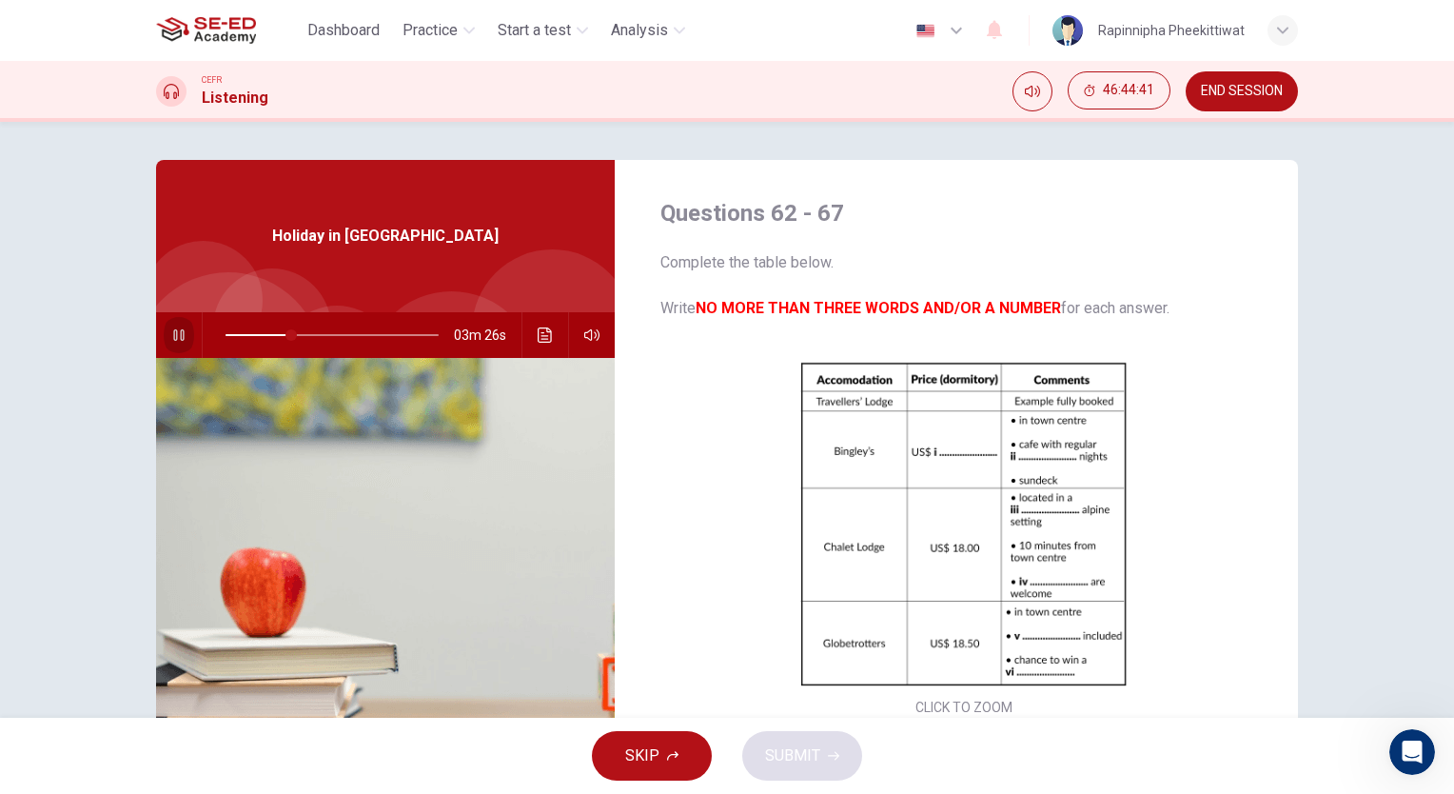
click at [171, 329] on icon "button" at bounding box center [178, 334] width 15 height 15
type input "31"
click at [1282, 93] on span "END SESSION" at bounding box center [1242, 91] width 82 height 15
